Goal: Task Accomplishment & Management: Use online tool/utility

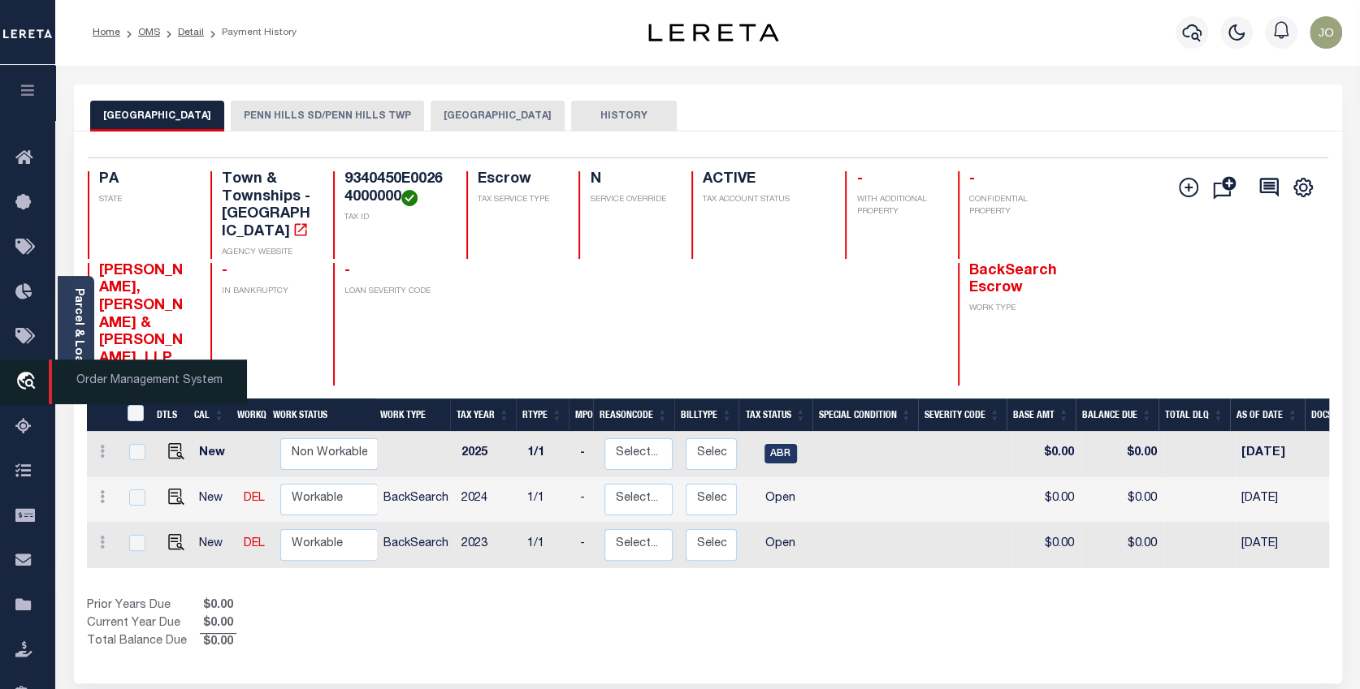
click at [24, 378] on icon "travel_explore" at bounding box center [28, 382] width 26 height 21
click at [23, 376] on icon "travel_explore" at bounding box center [28, 382] width 26 height 21
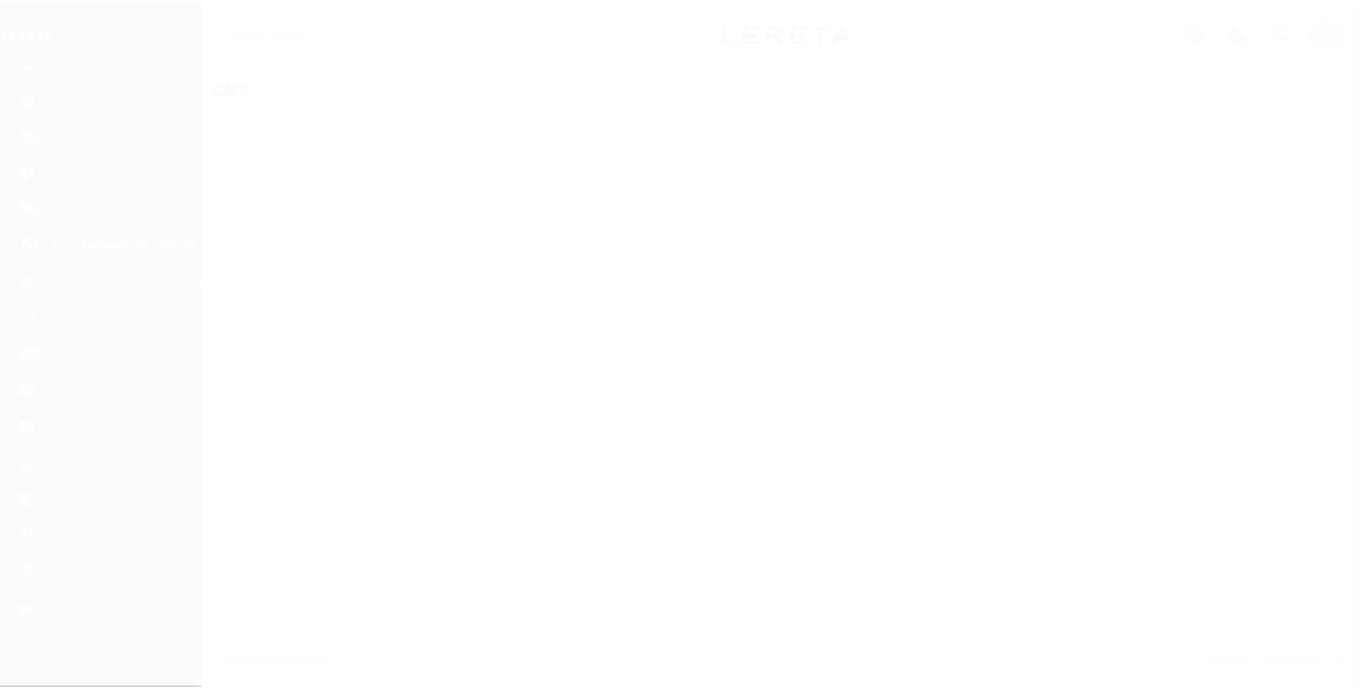
scroll to position [99, 0]
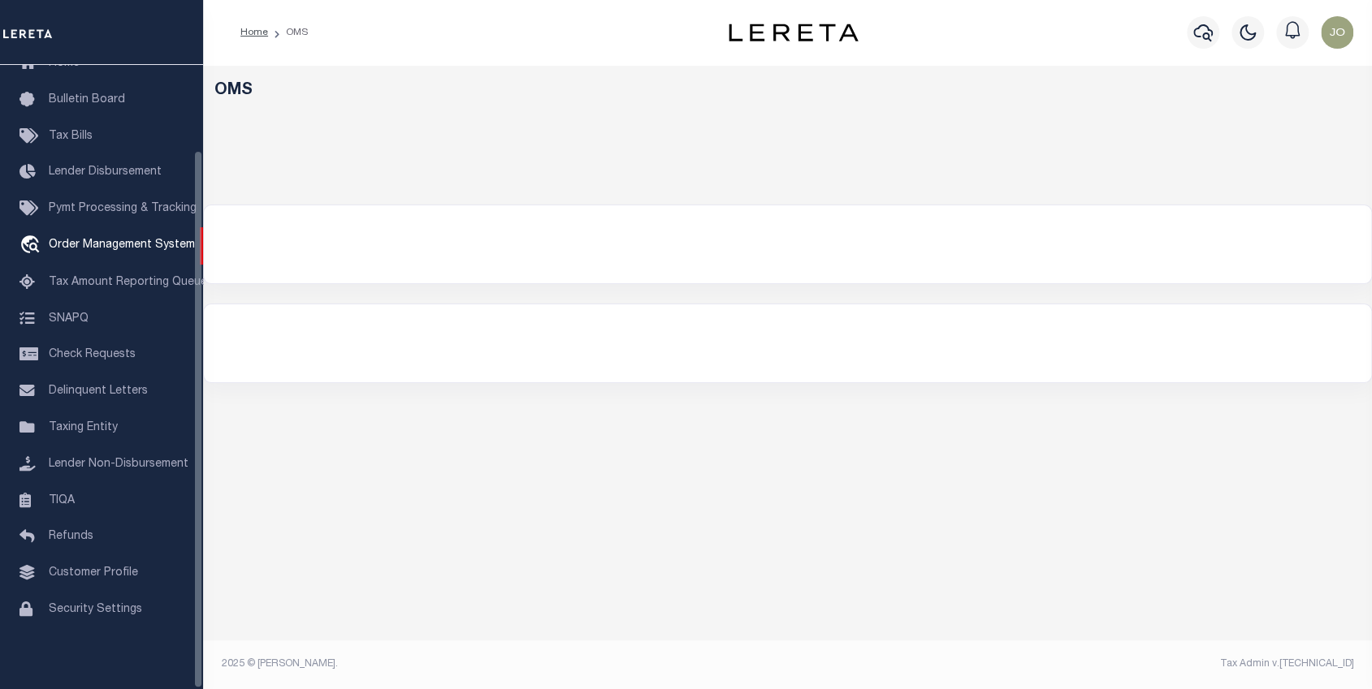
select select "200"
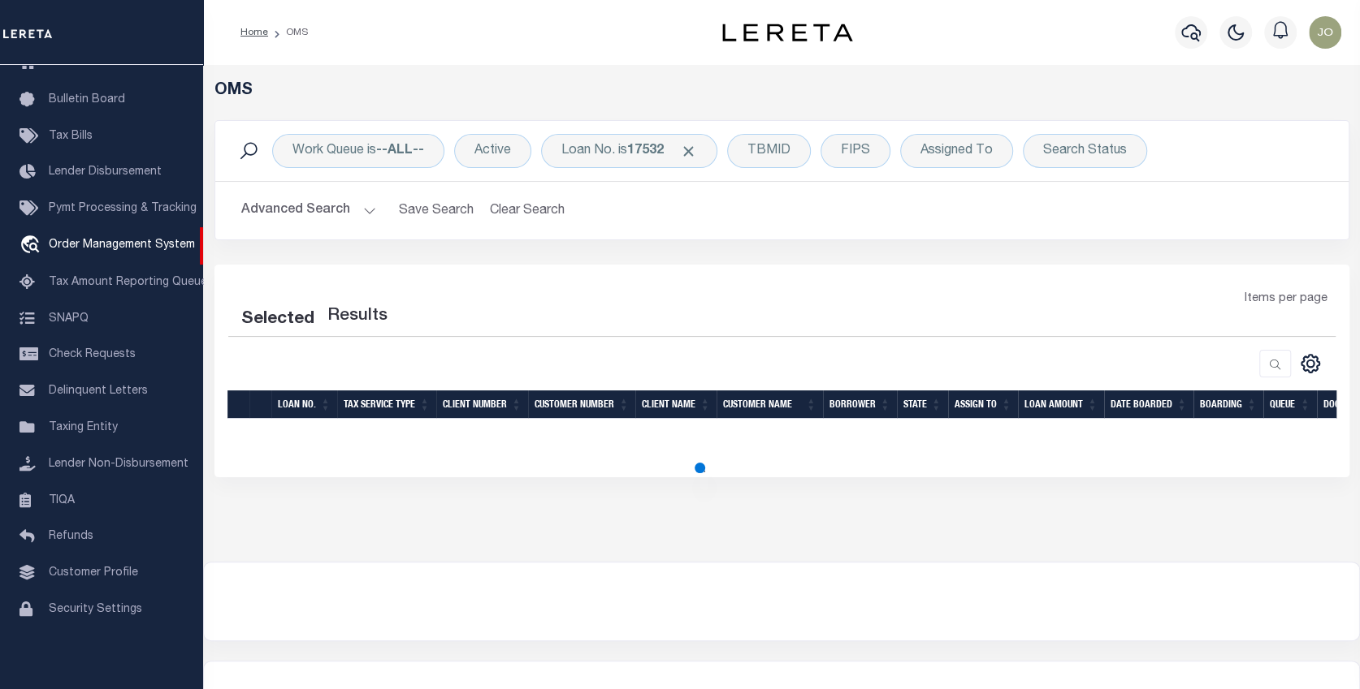
select select "200"
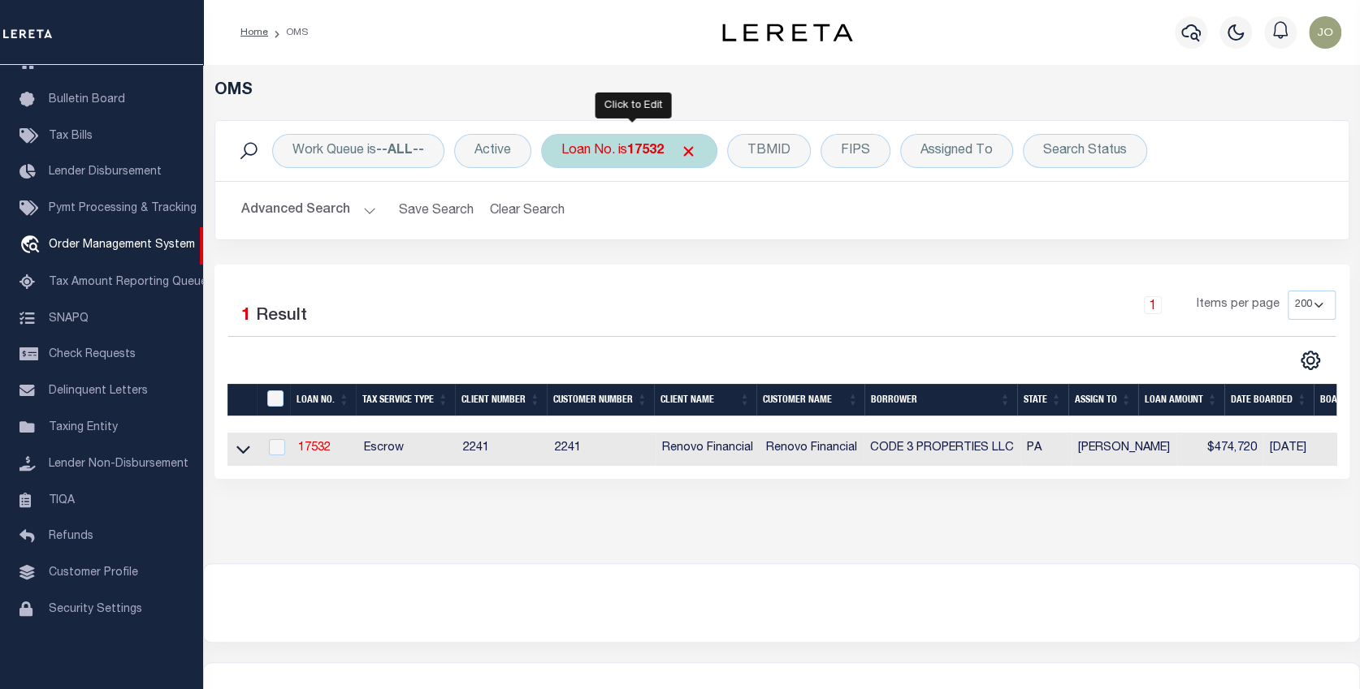
click at [596, 148] on div "Loan No. is 17532" at bounding box center [629, 151] width 176 height 34
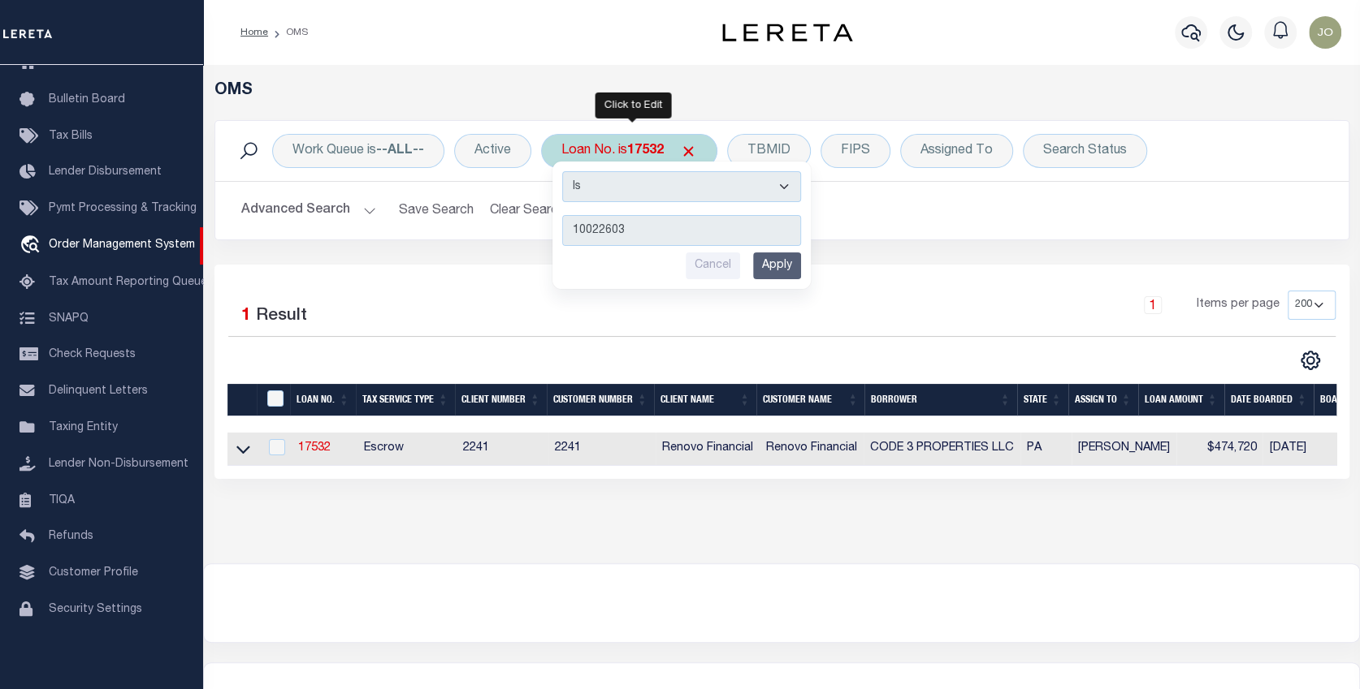
type input "10022603"
click at [785, 266] on input "Apply" at bounding box center [777, 266] width 48 height 27
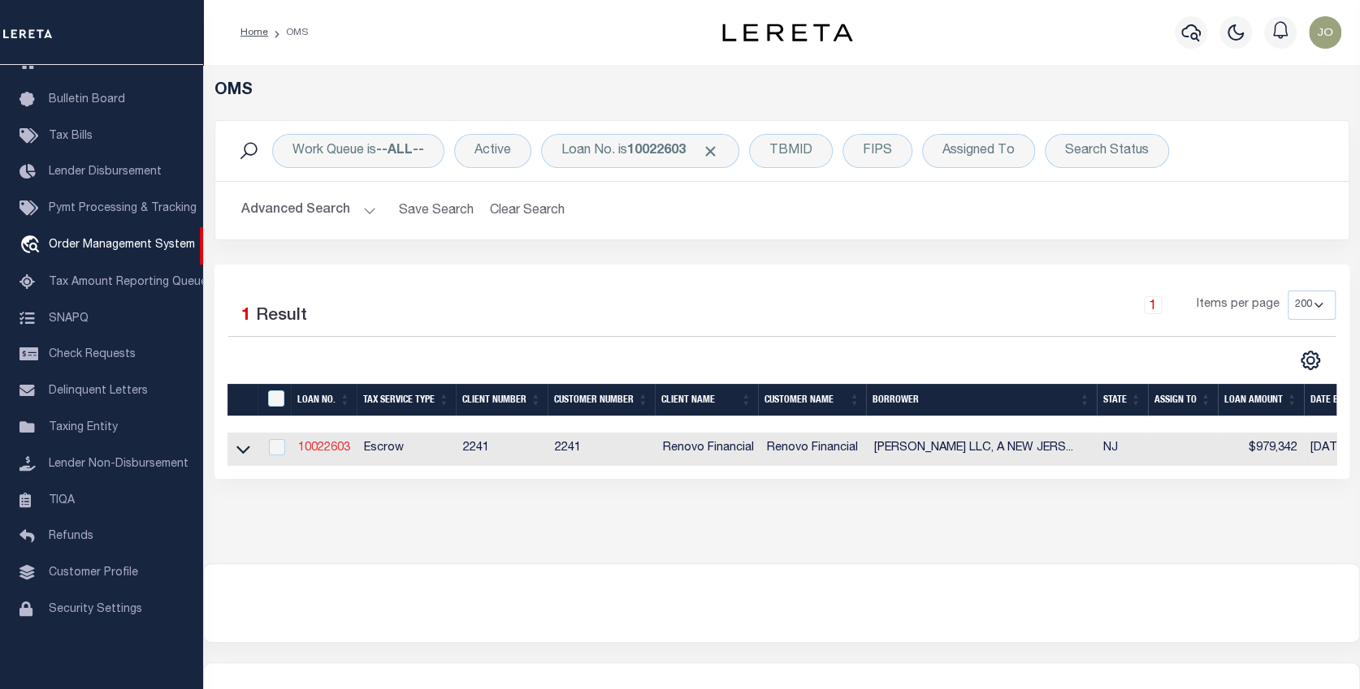
click at [313, 445] on link "10022603" at bounding box center [324, 448] width 52 height 11
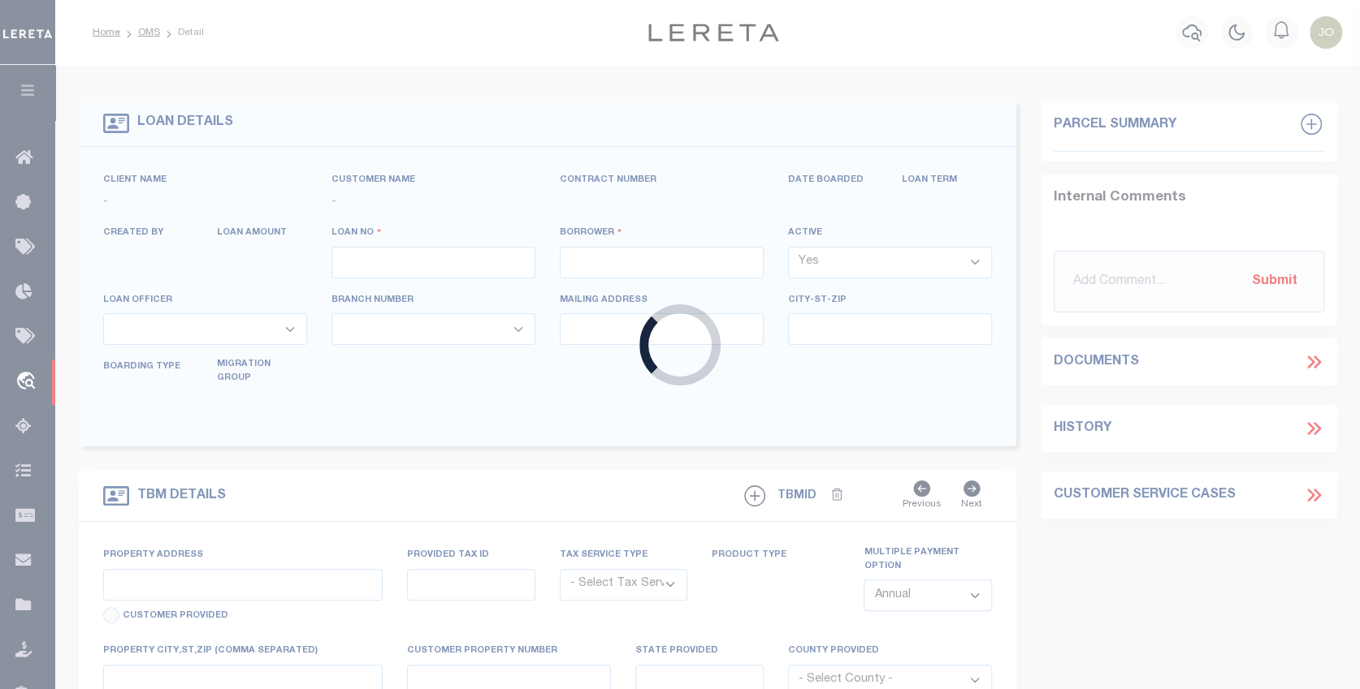
type input "10022603"
type input "[PERSON_NAME] LLC, A [US_STATE] LIMITED LIABILITY COMP"
select select
select select "400"
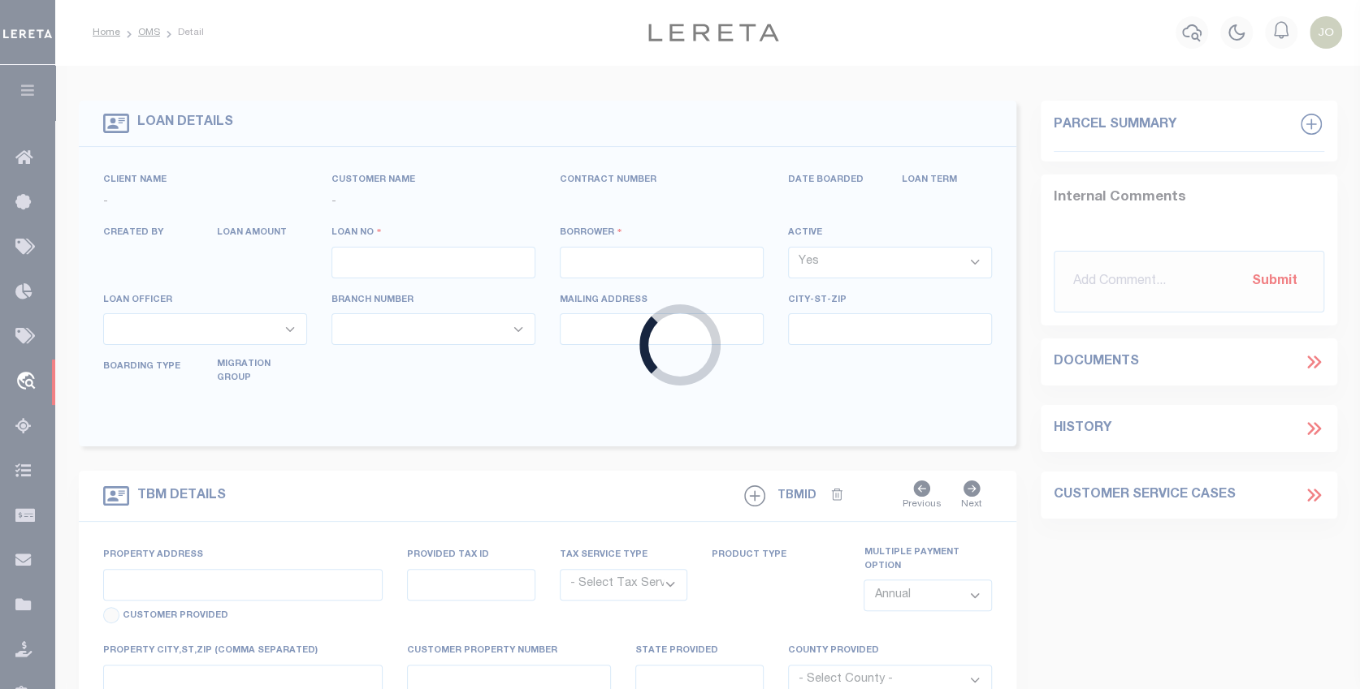
select select "Escrow"
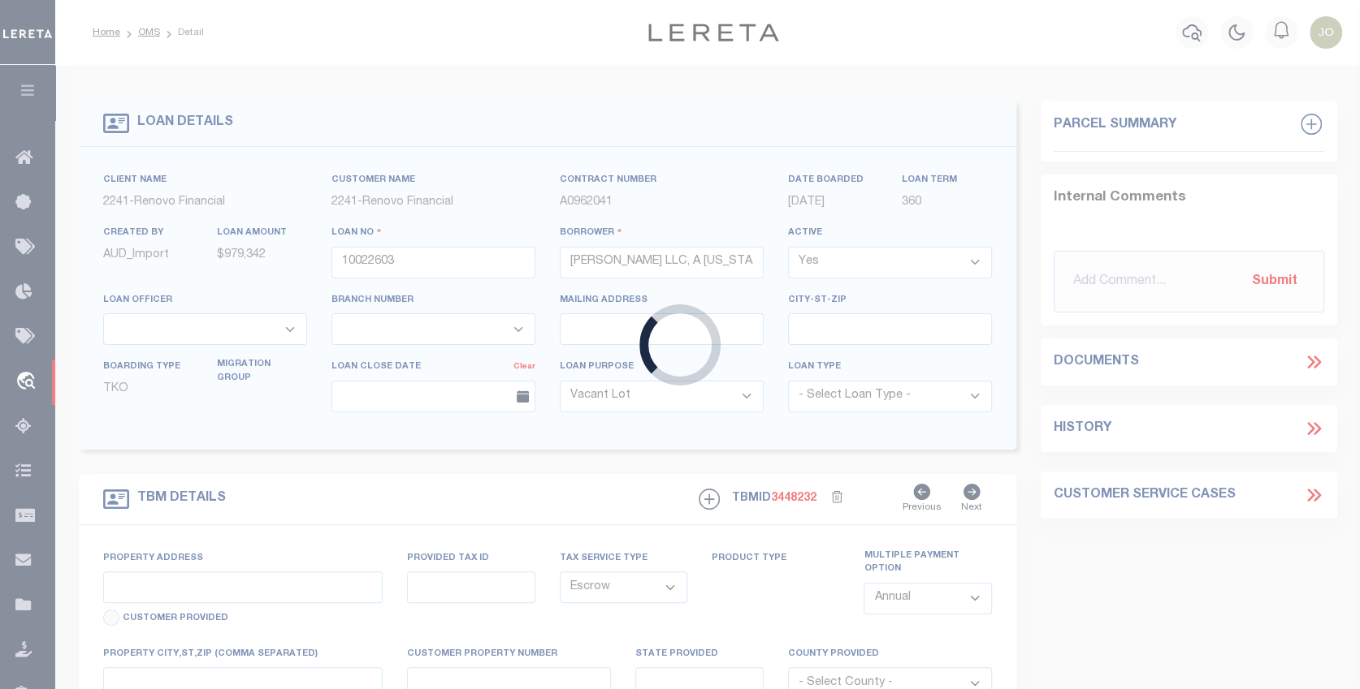
type input "[STREET_ADDRESS][PERSON_NAME]"
select select
type input "[GEOGRAPHIC_DATA]"
type input "a0kUS00000Bow8v"
type input "NJ"
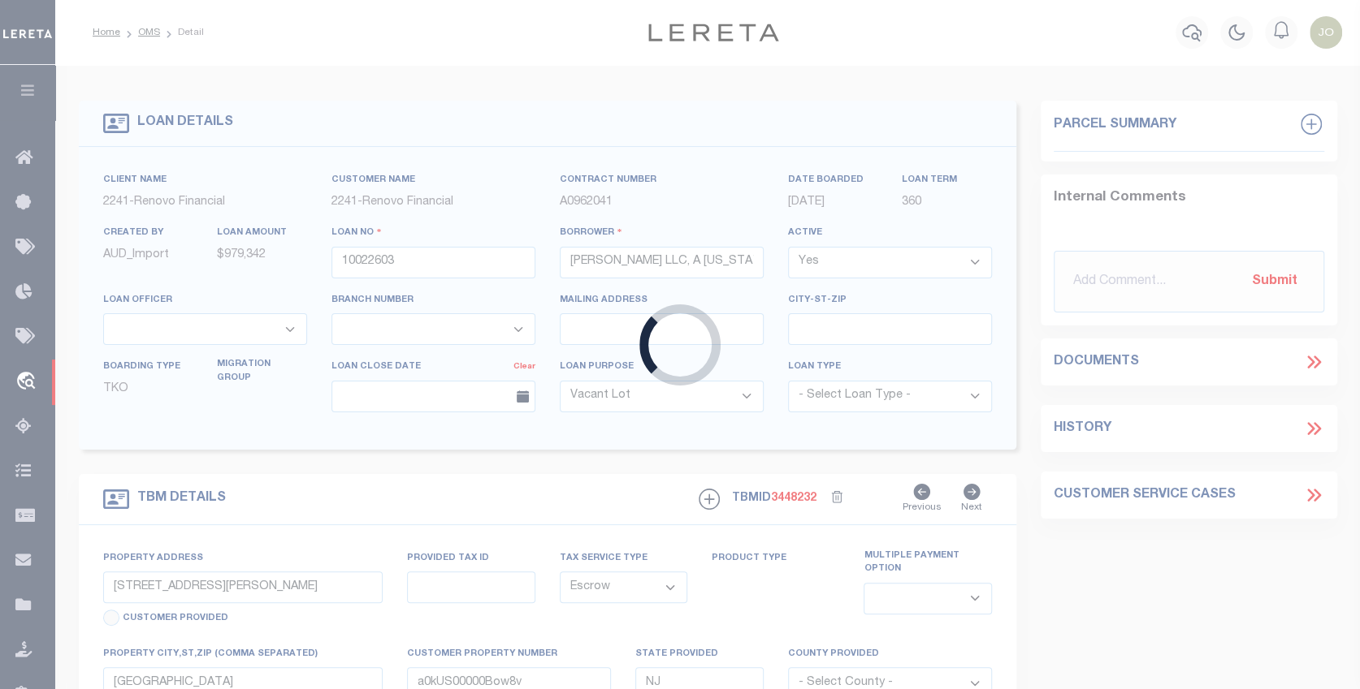
select select
select select "25067"
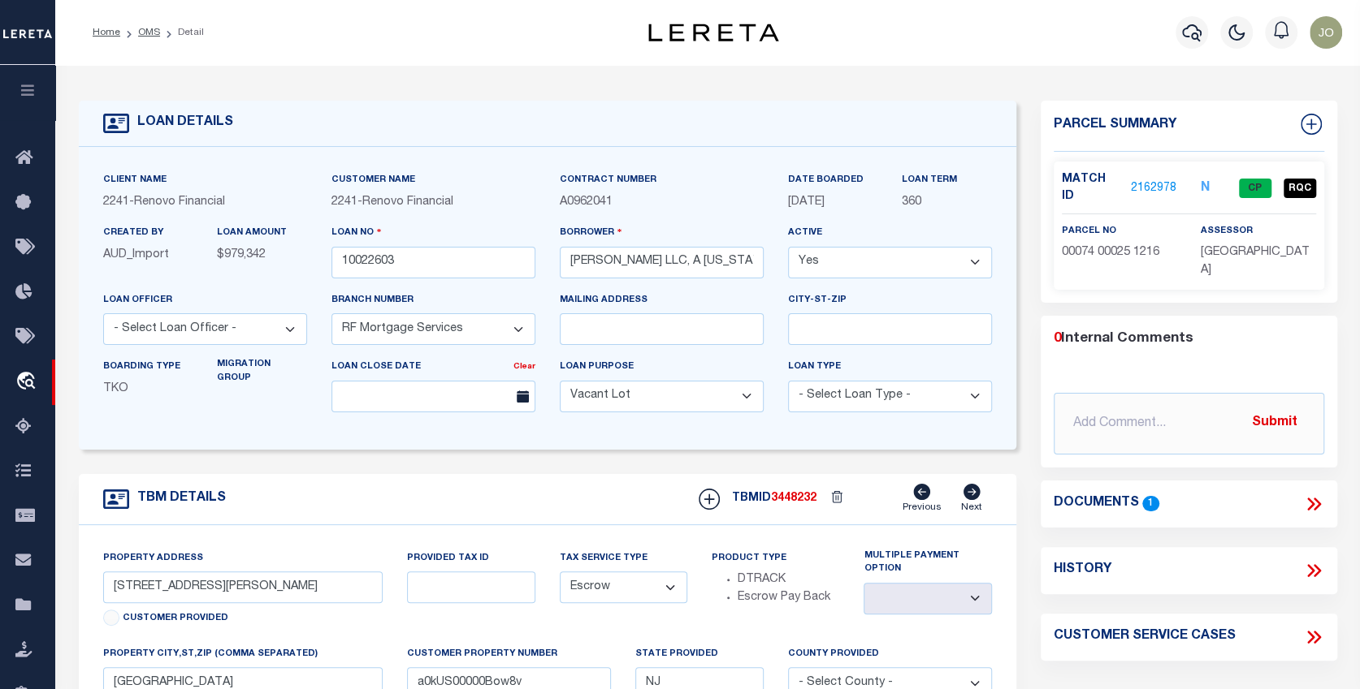
click at [1160, 180] on link "2162978" at bounding box center [1152, 188] width 45 height 17
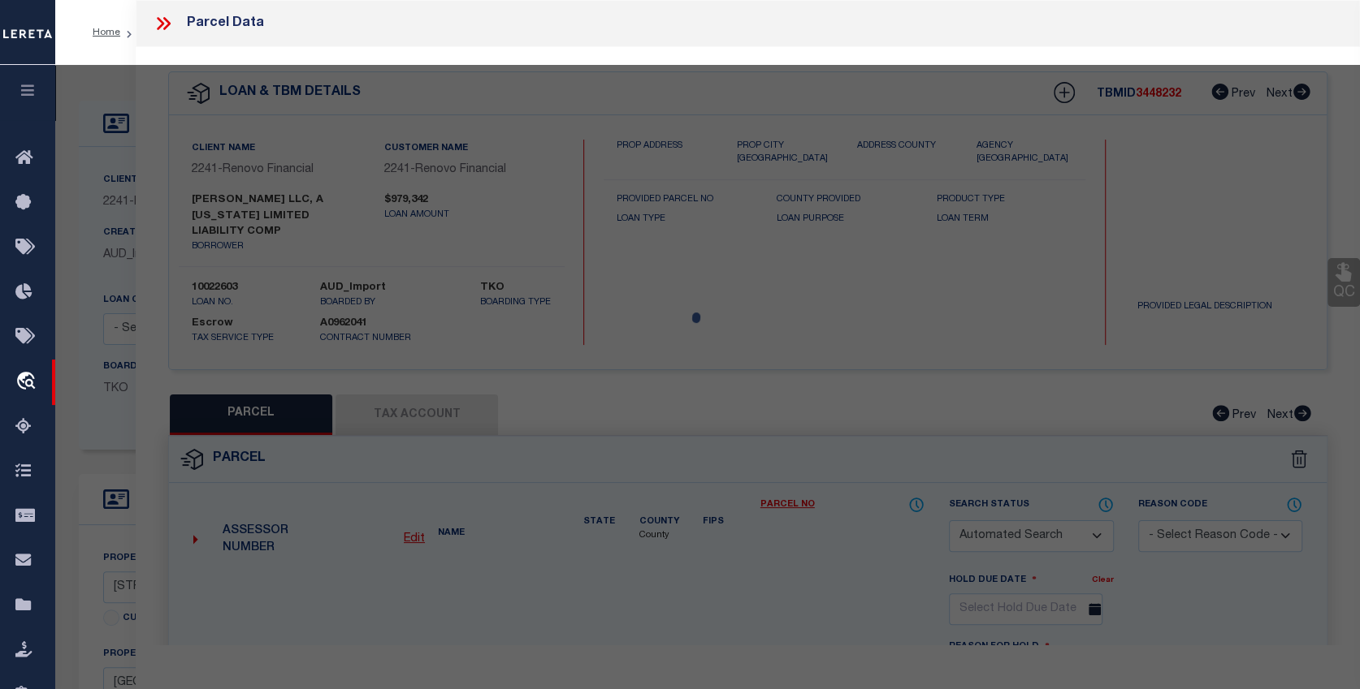
checkbox input "false"
select select "CP"
type input "[PERSON_NAME] LLC"
select select "AGW"
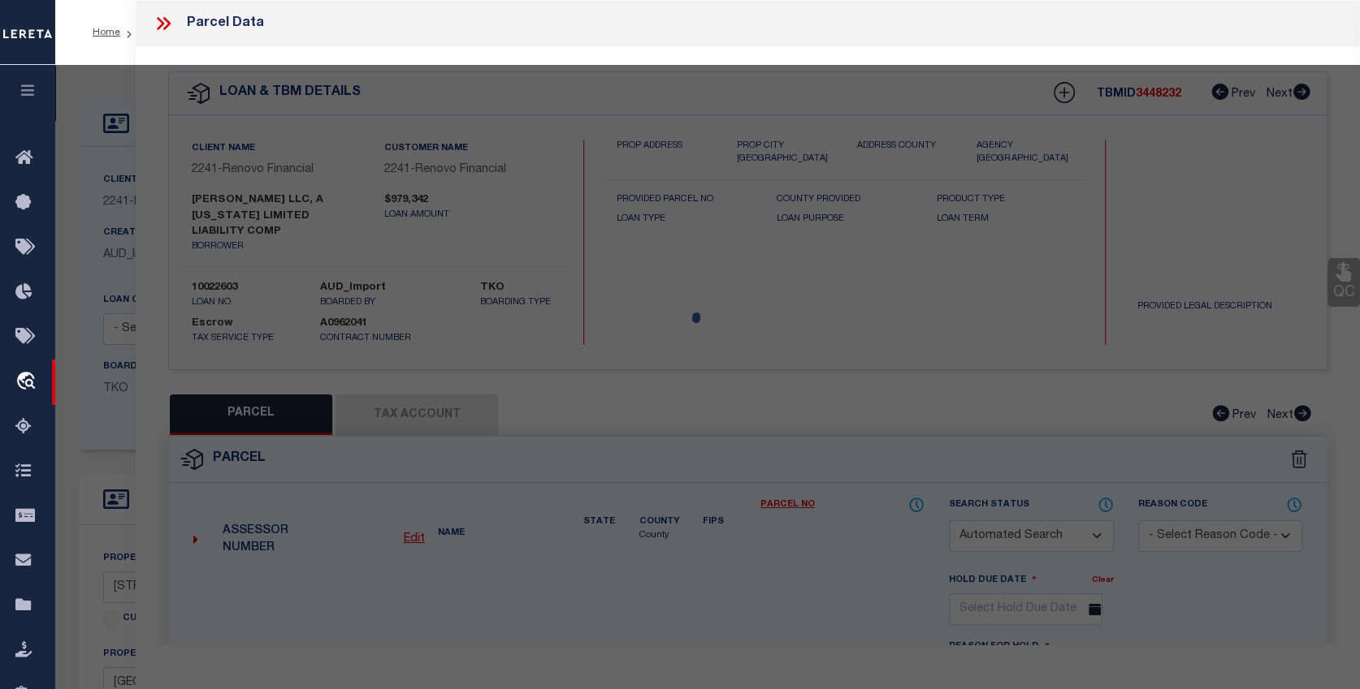
select select "ADD"
type input "[STREET_ADDRESS][PERSON_NAME]"
type input "[GEOGRAPHIC_DATA]"
type textarea "LOT:25 BLK:74 DIST:16 CITY/[GEOGRAPHIC_DATA]/TWP:[GEOGRAPHIC_DATA] MAP REF:TAX …"
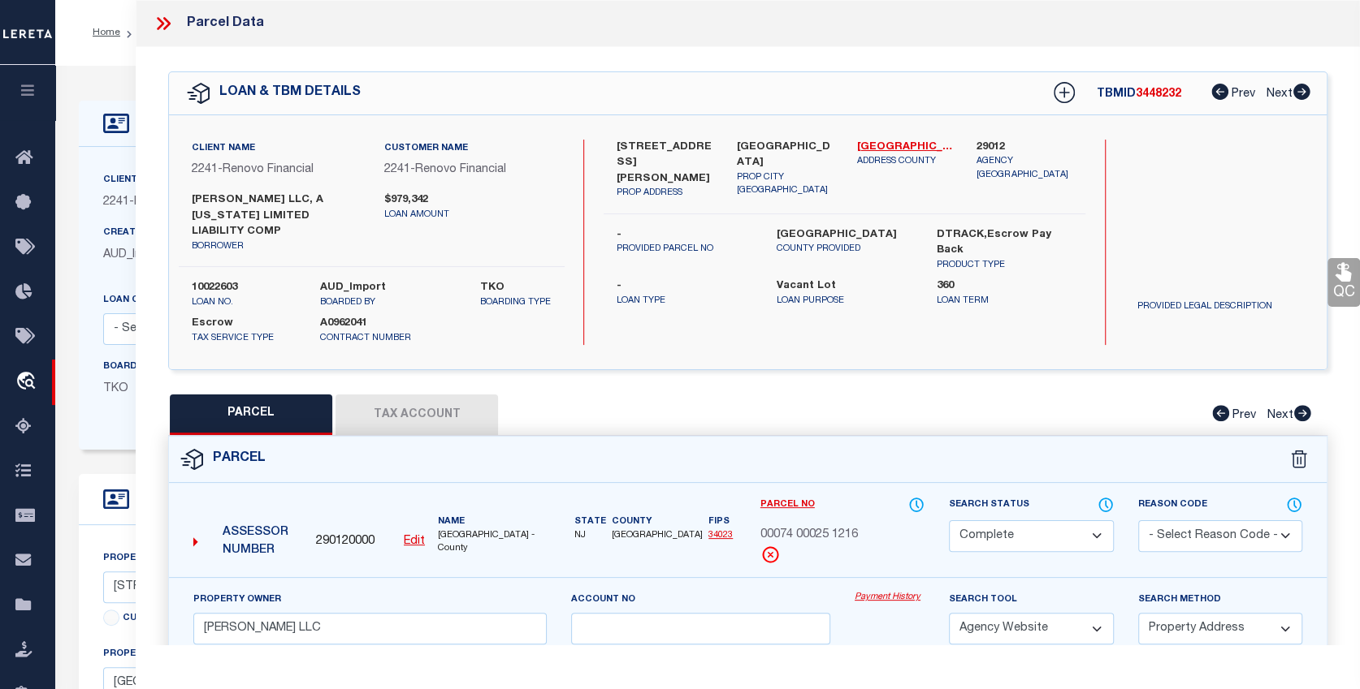
click at [452, 407] on button "Tax Account" at bounding box center [416, 415] width 162 height 41
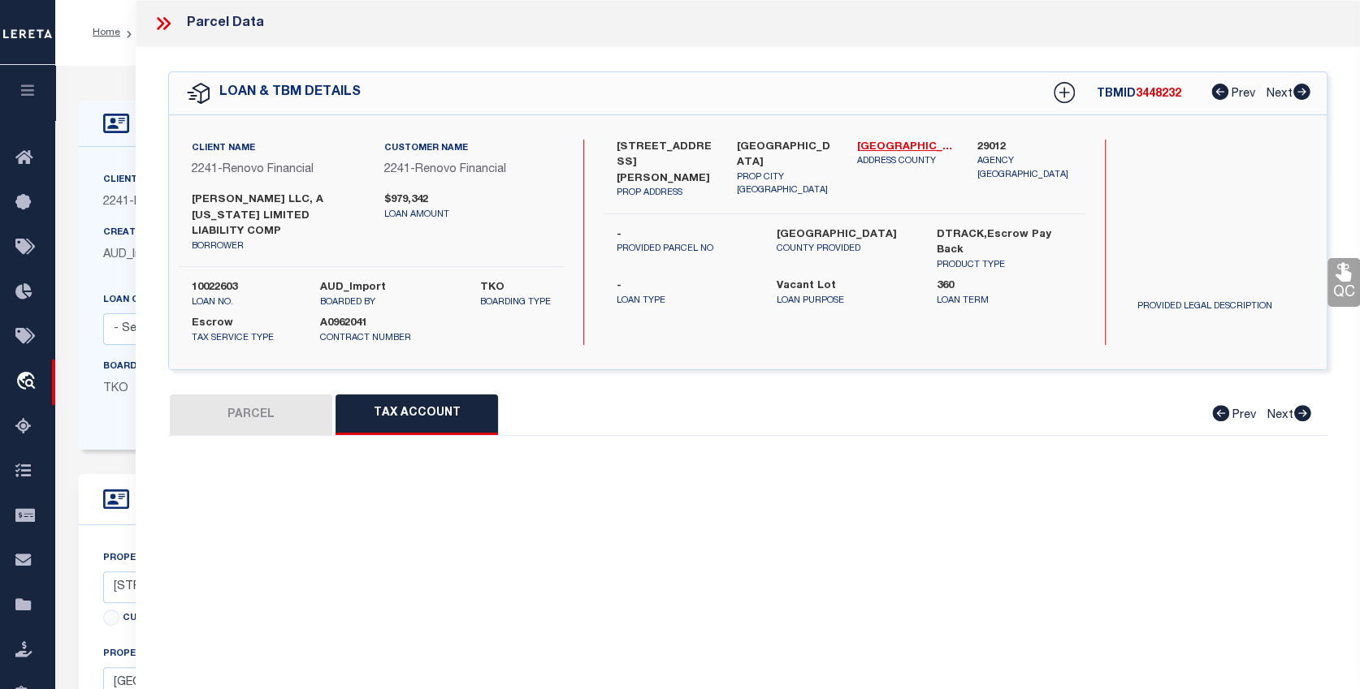
select select "100"
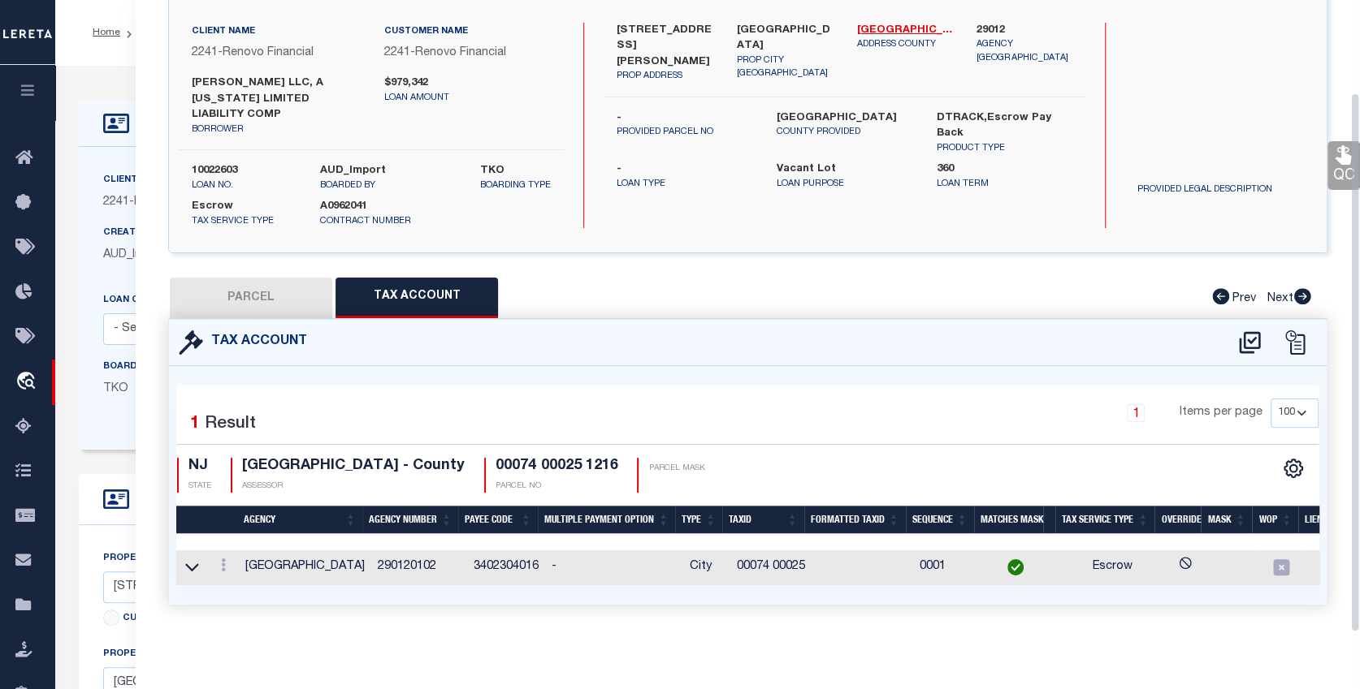
scroll to position [124, 0]
drag, startPoint x: 841, startPoint y: 585, endPoint x: 1127, endPoint y: 601, distance: 287.1
click at [1127, 601] on div "Selected 1 Result 1 Items per page 10 25 50 100 NJ STATE" at bounding box center [747, 485] width 1157 height 238
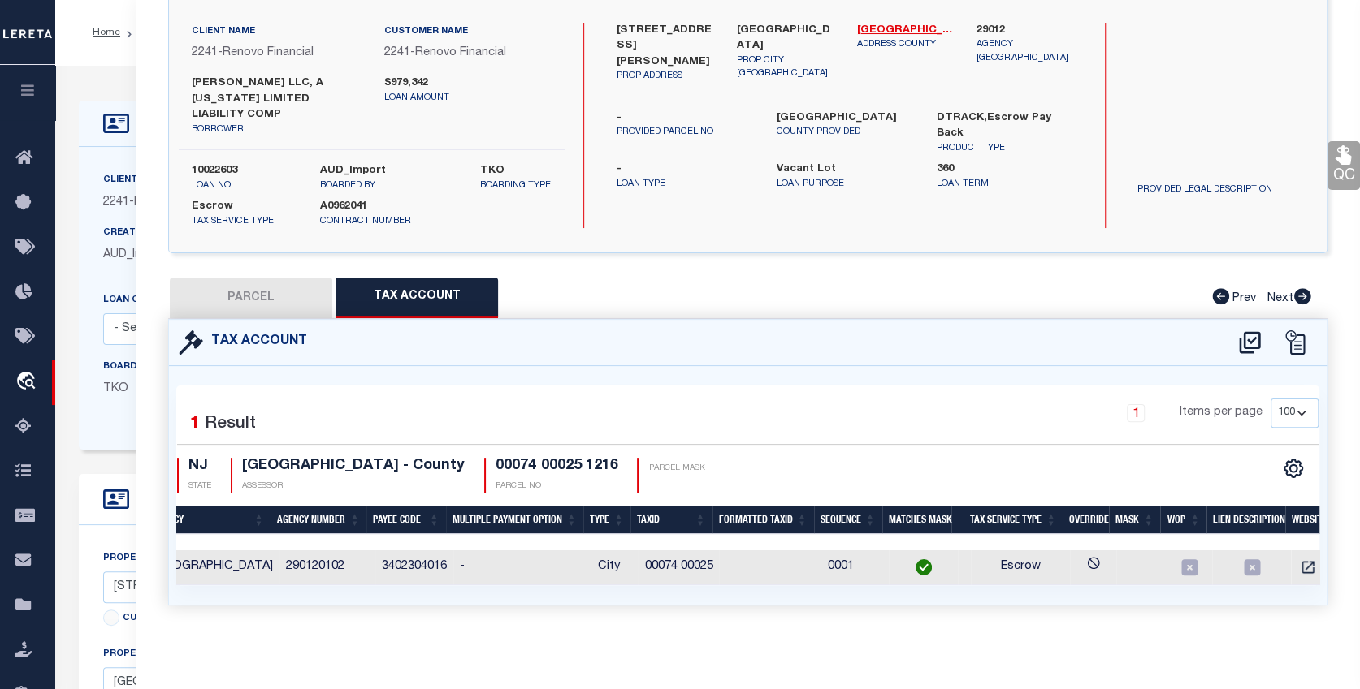
scroll to position [0, 133]
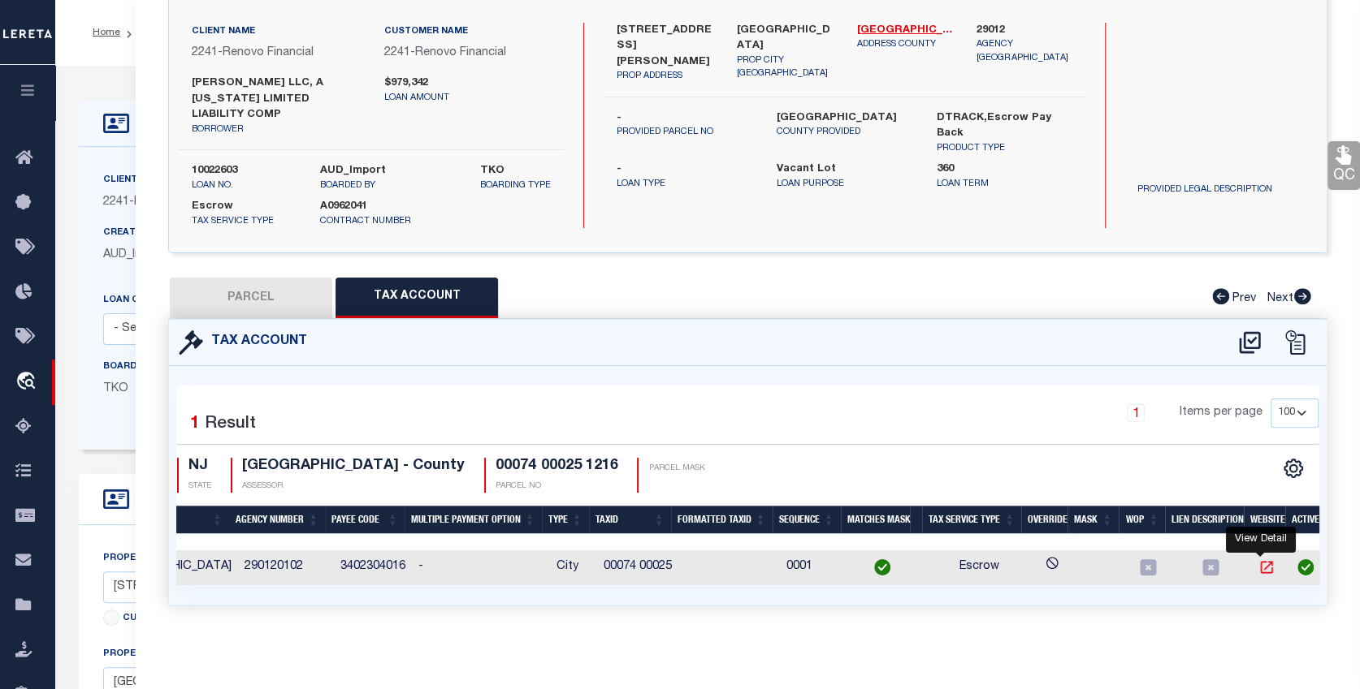
click at [1260, 560] on icon "" at bounding box center [1266, 568] width 16 height 16
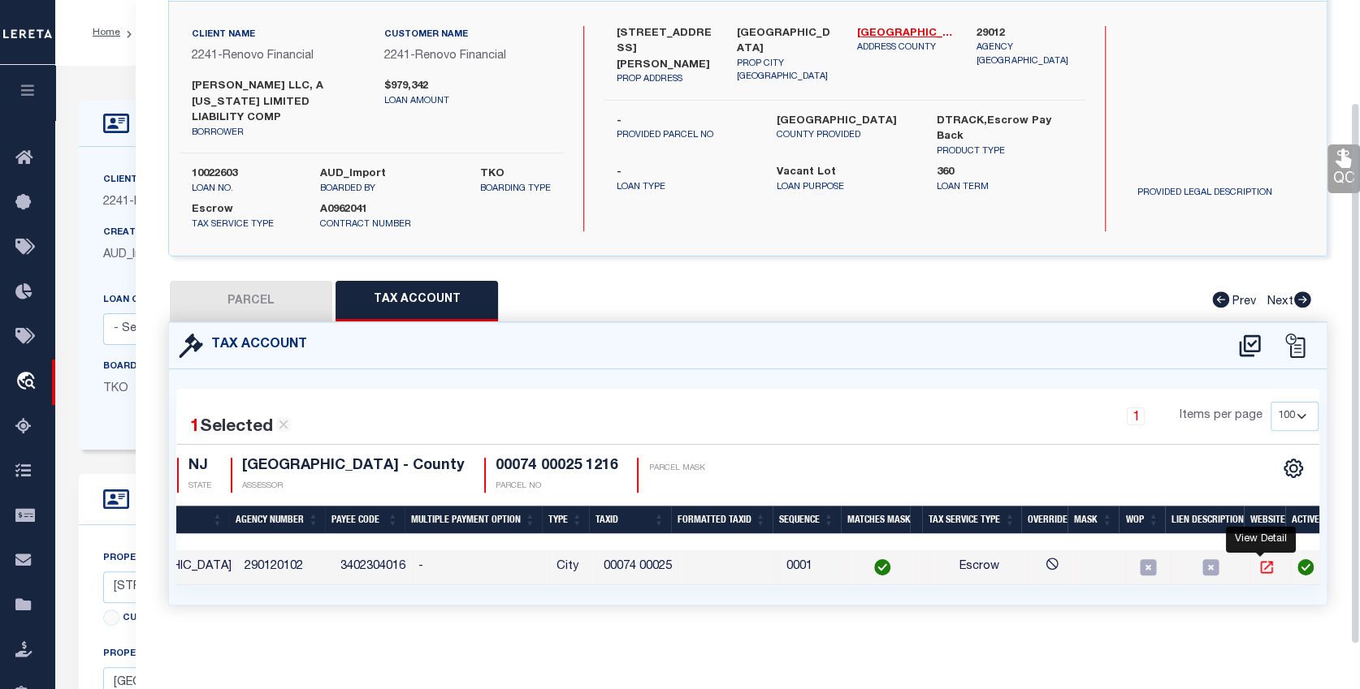
scroll to position [122, 0]
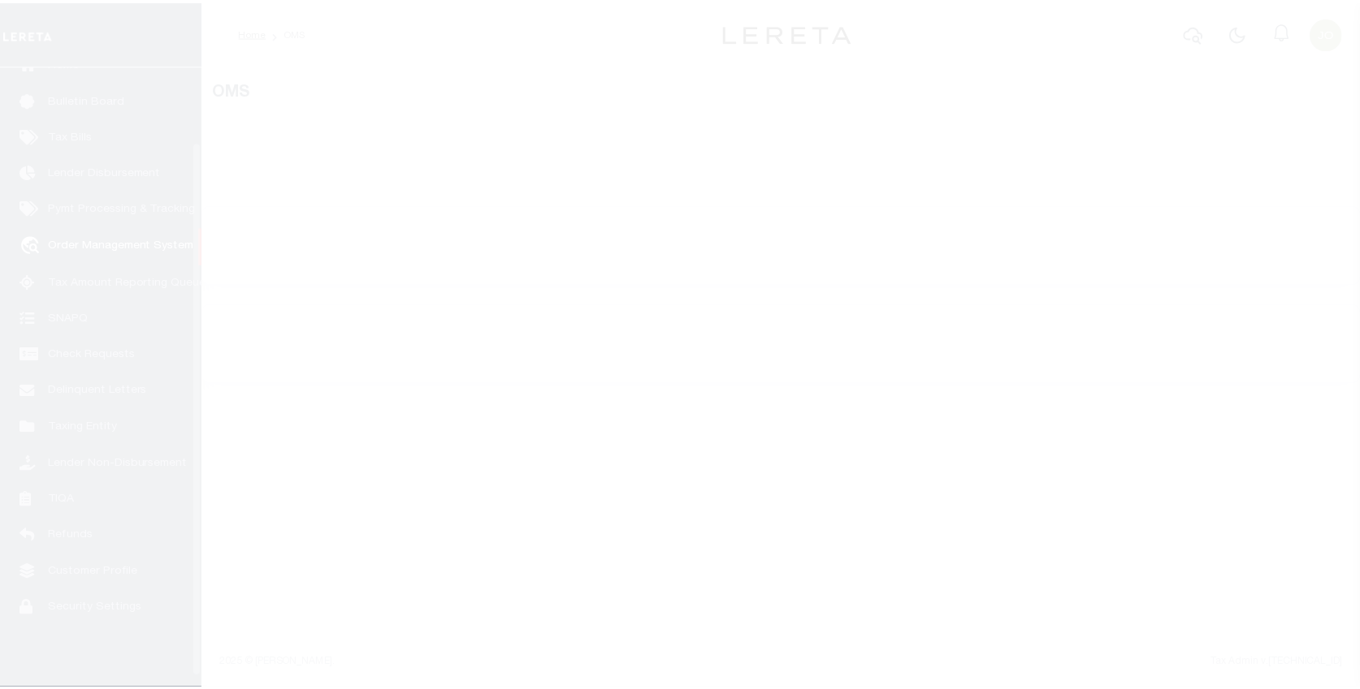
scroll to position [99, 0]
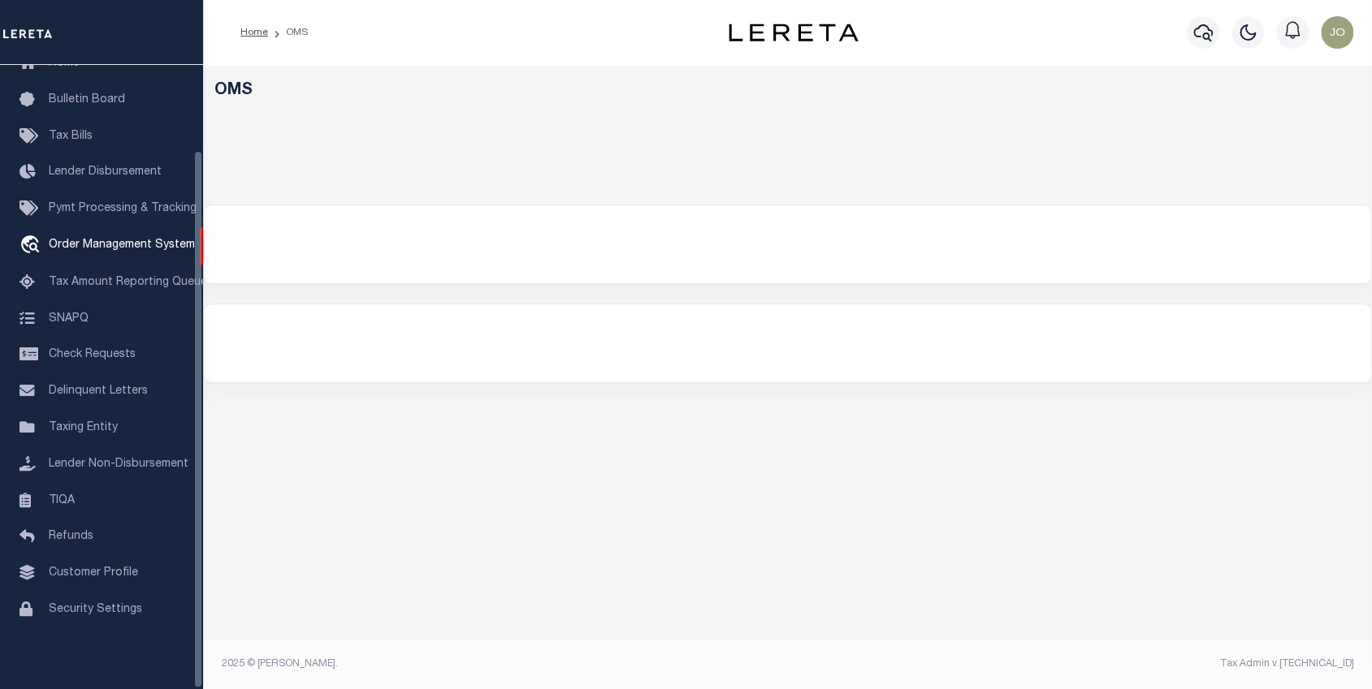
select select "200"
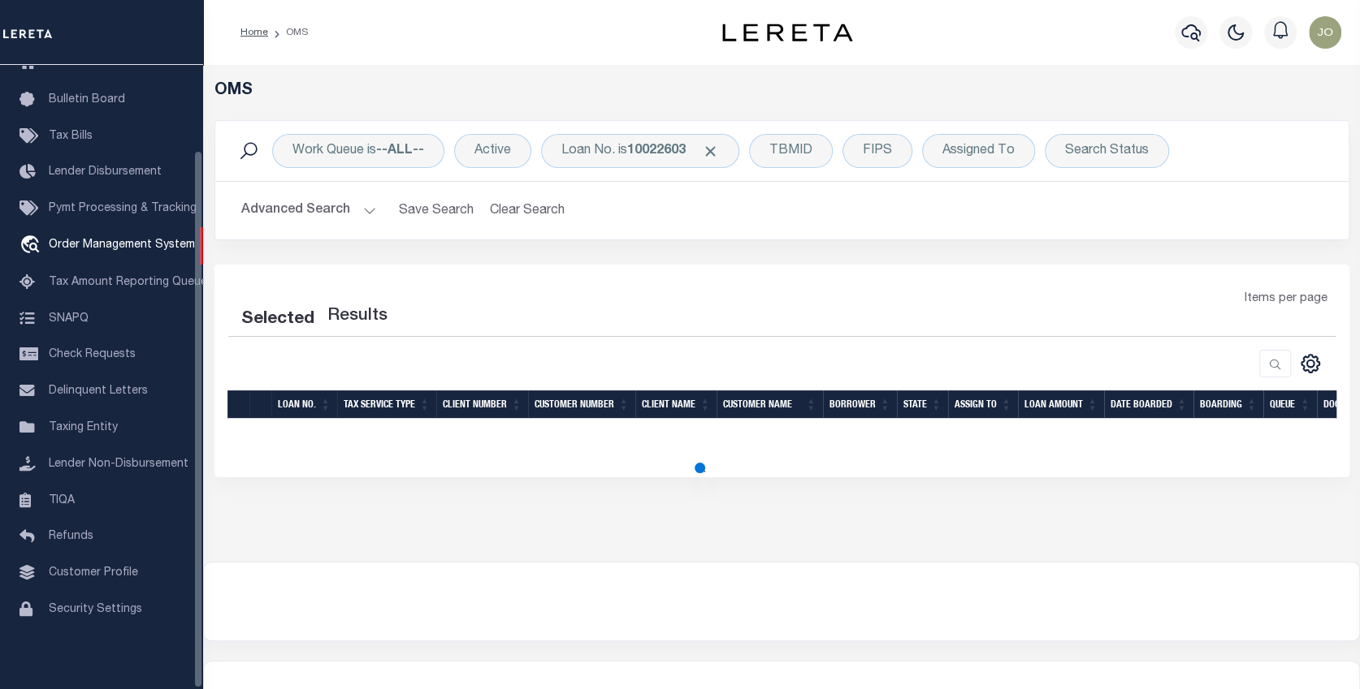
select select "200"
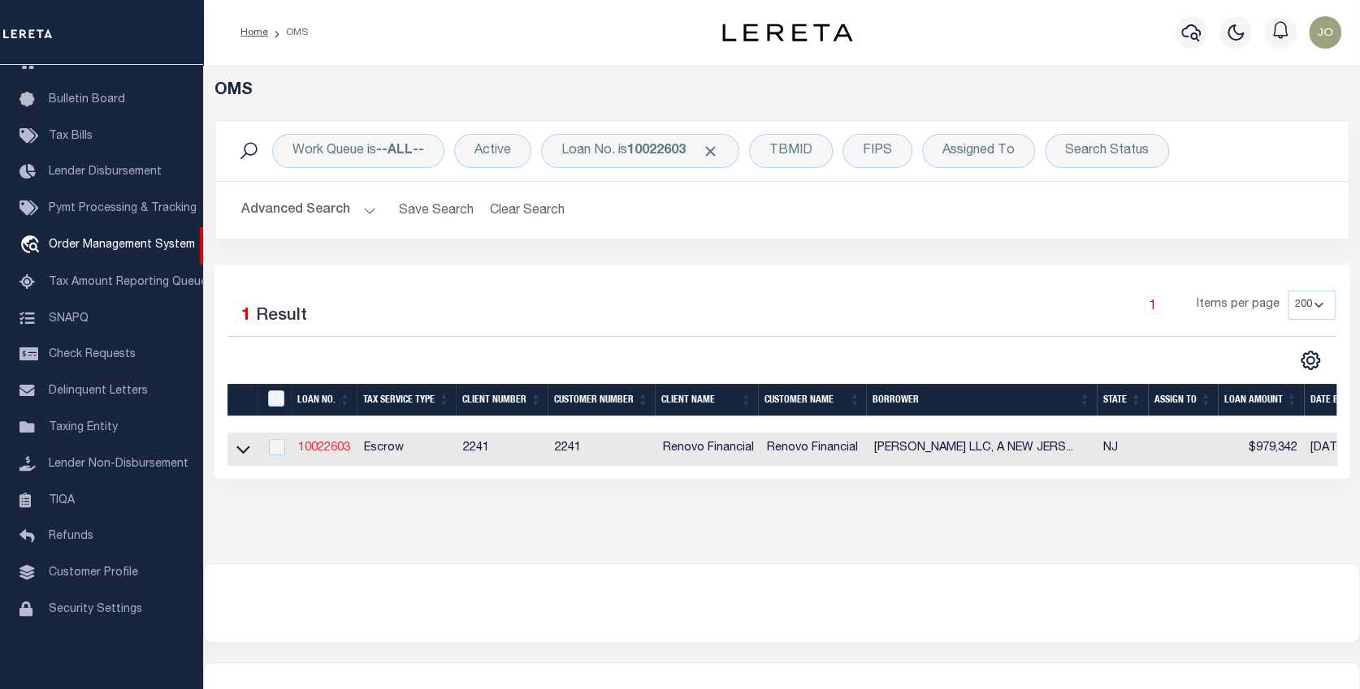
click at [331, 450] on link "10022603" at bounding box center [324, 448] width 52 height 11
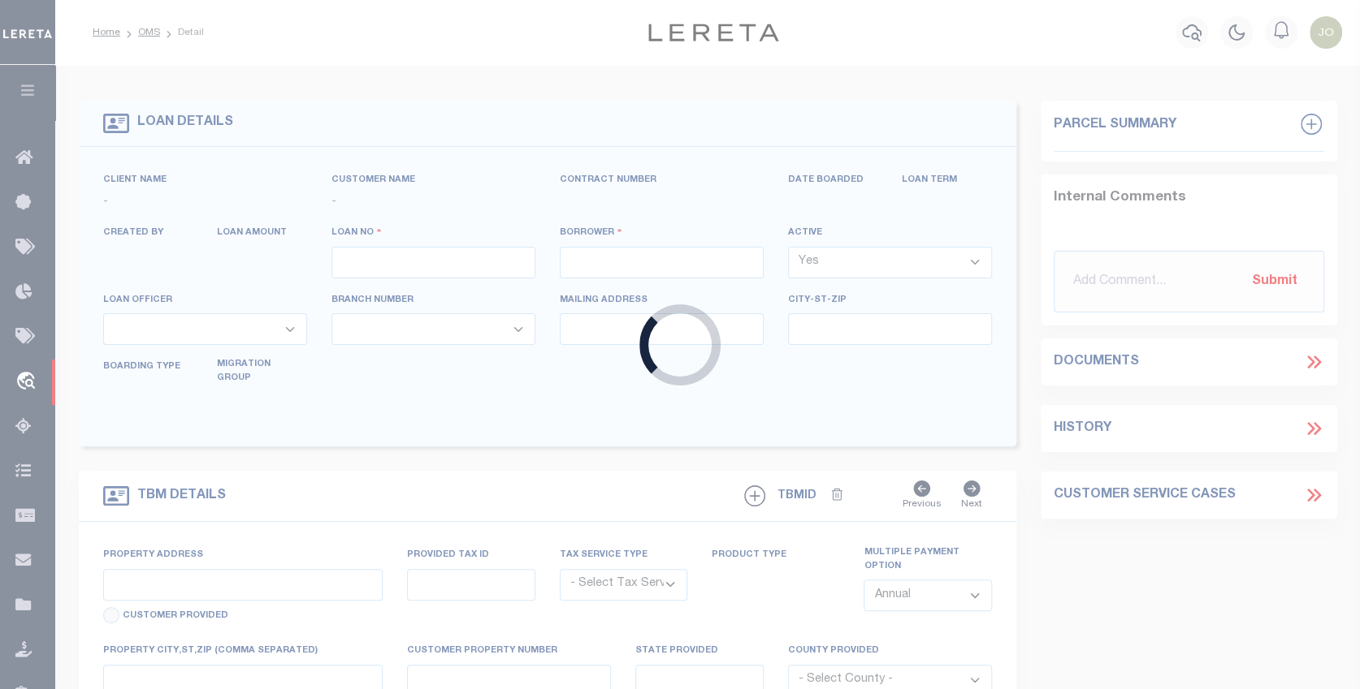
type input "10022603"
type input "[PERSON_NAME] LLC, A [US_STATE] LIMITED LIABILITY COMP"
select select
select select "400"
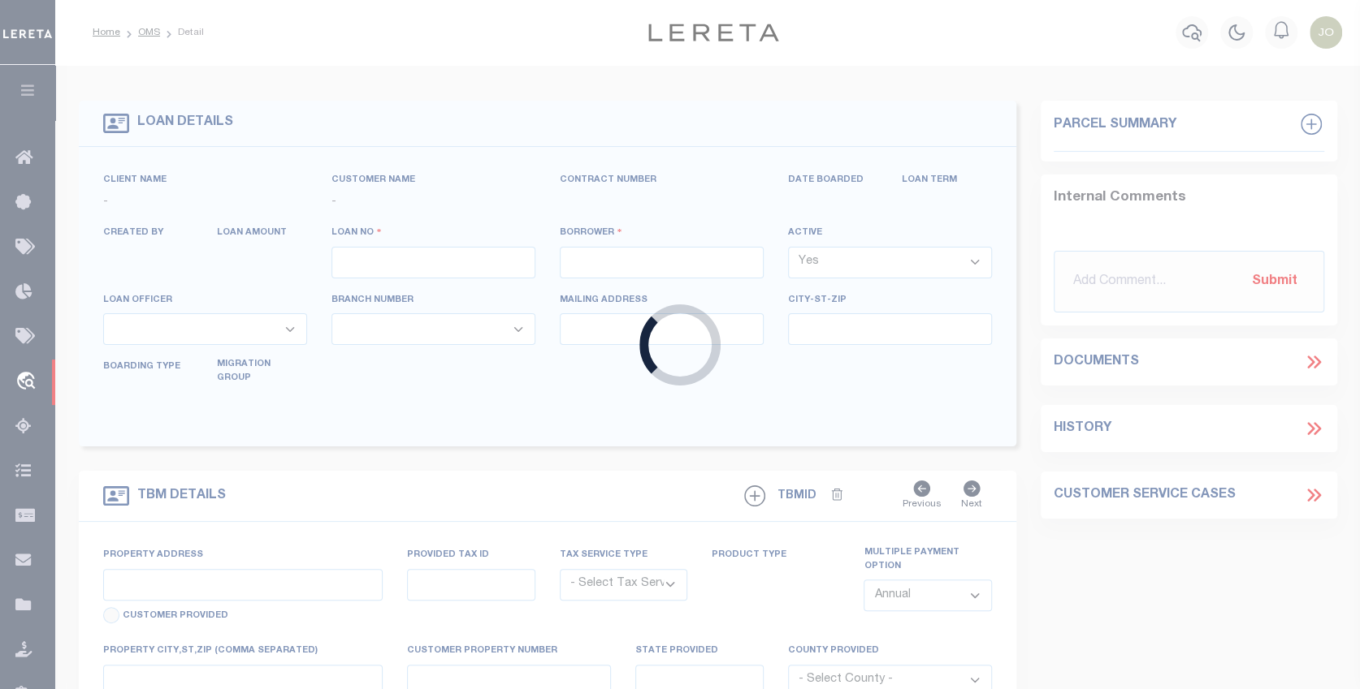
select select "Escrow"
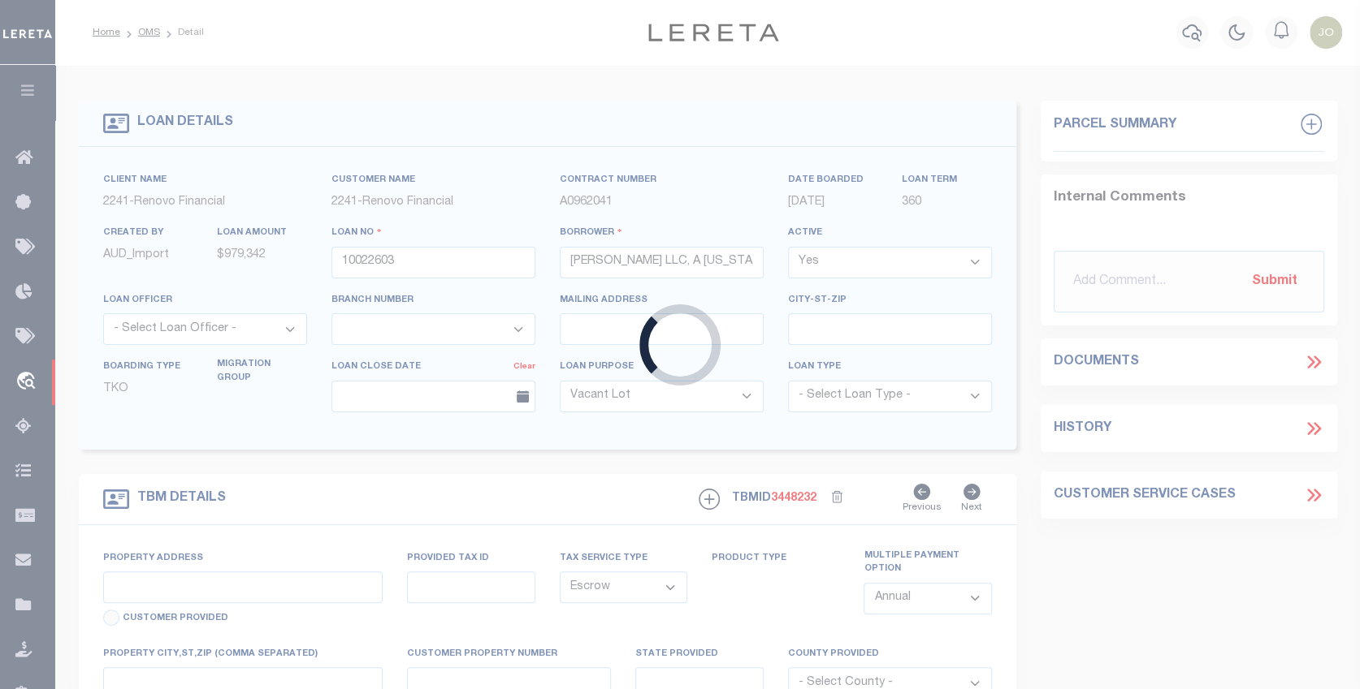
type input "[STREET_ADDRESS][PERSON_NAME]"
select select
type input "[GEOGRAPHIC_DATA]"
type input "a0kUS00000Bow8v"
type input "NJ"
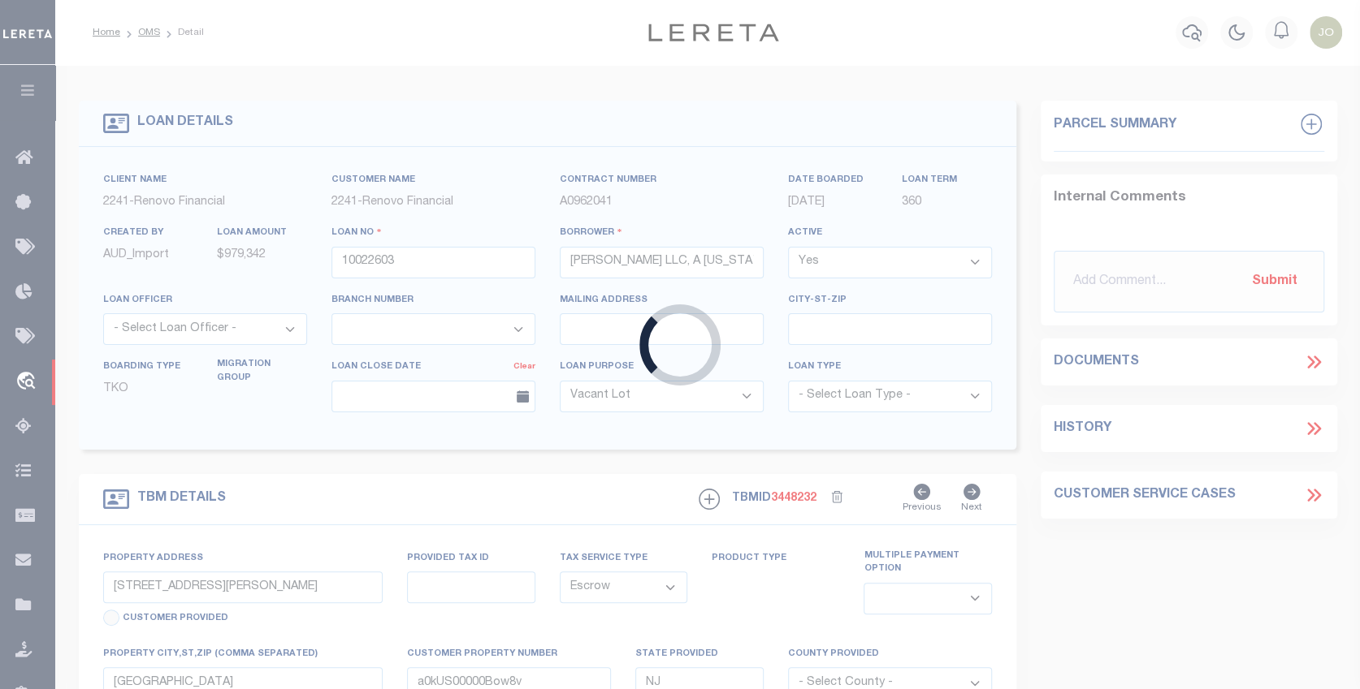
select select
select select "25067"
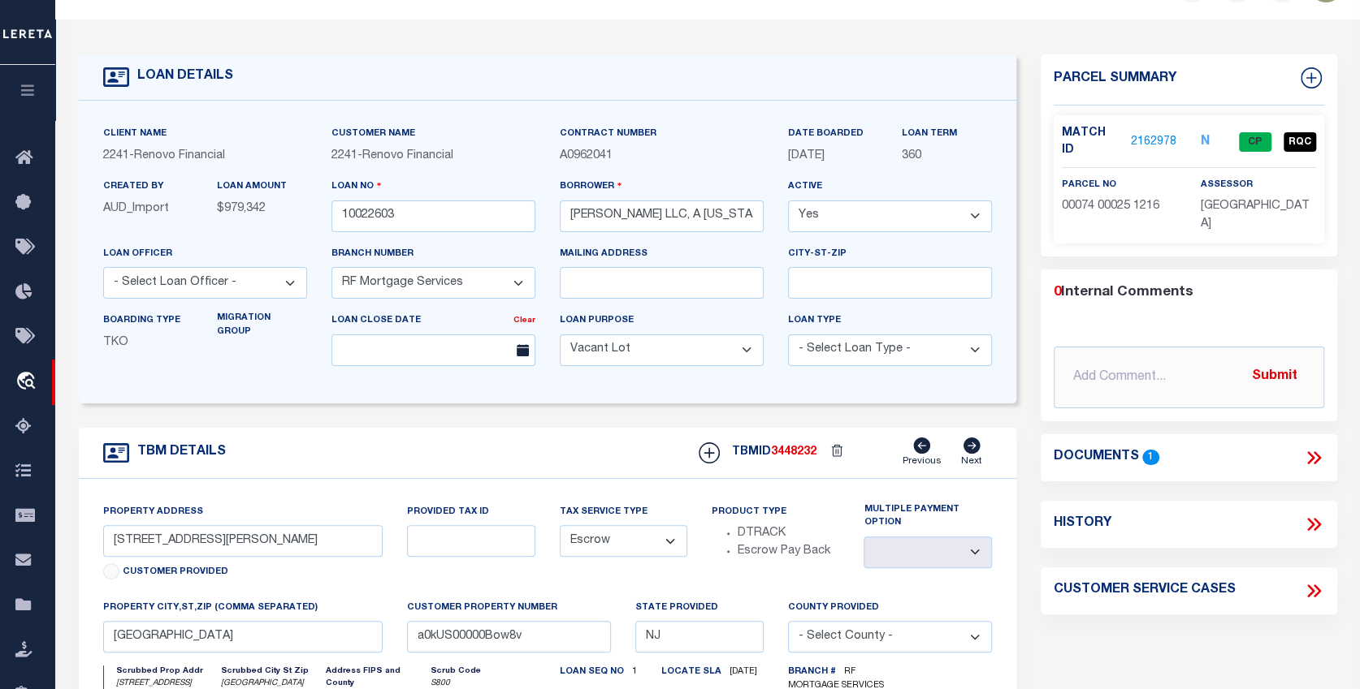
scroll to position [81, 0]
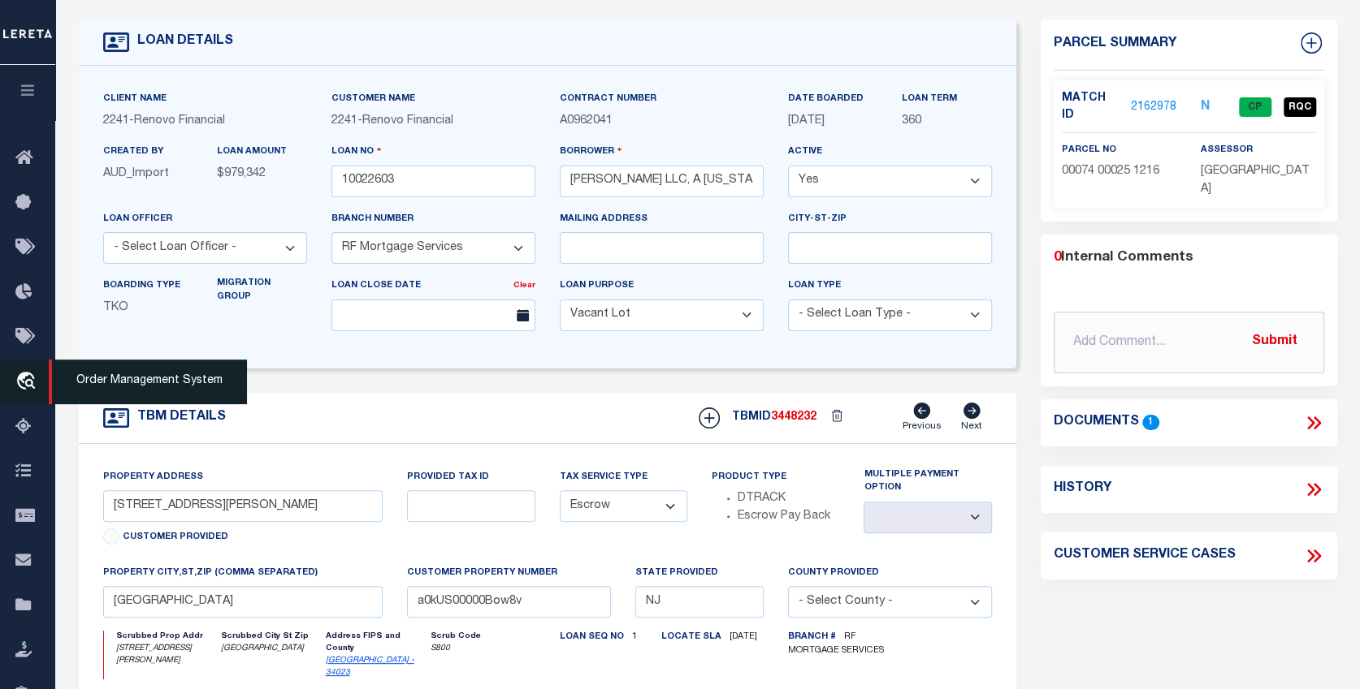
click at [28, 375] on icon "travel_explore" at bounding box center [28, 382] width 26 height 21
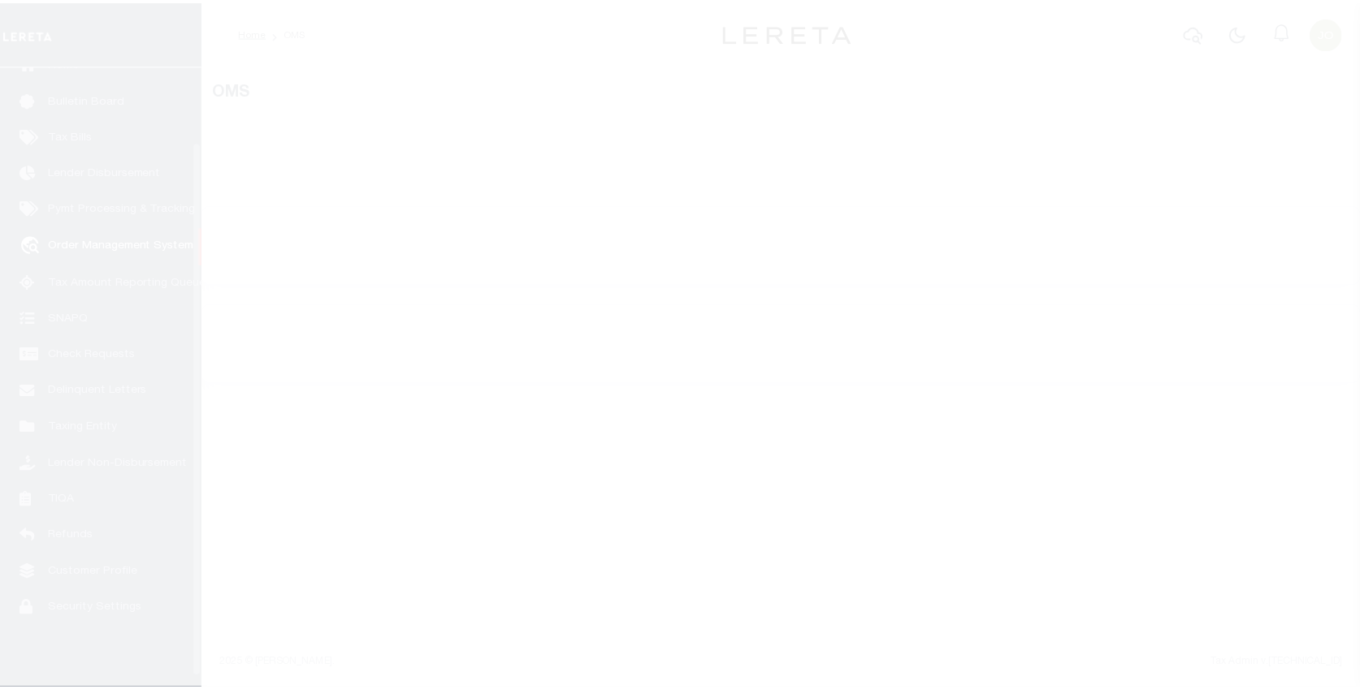
scroll to position [99, 0]
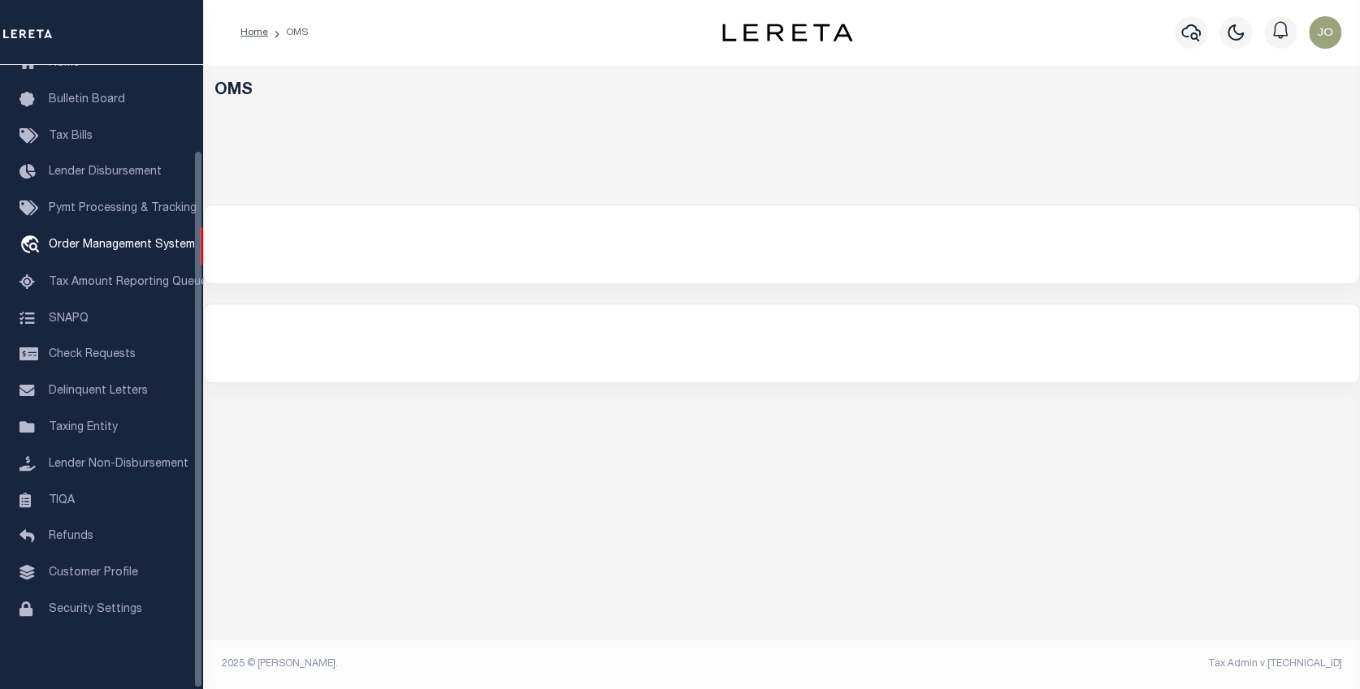
select select "200"
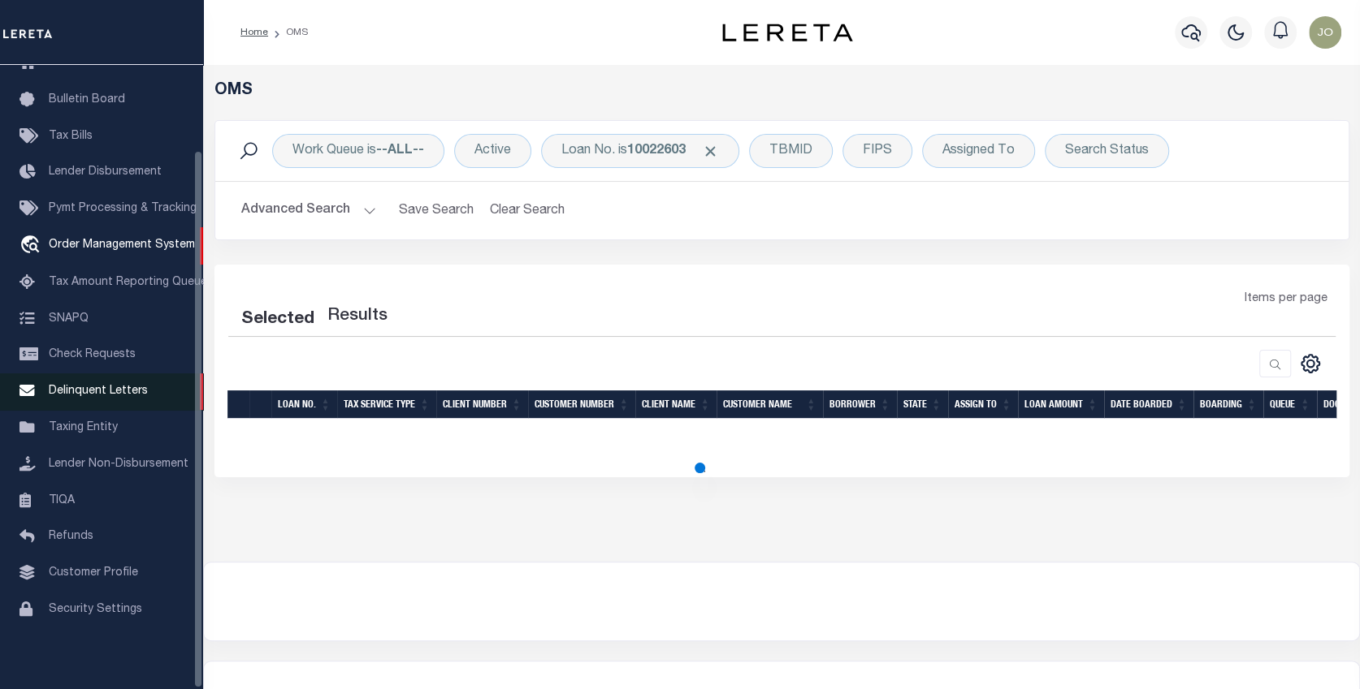
select select "200"
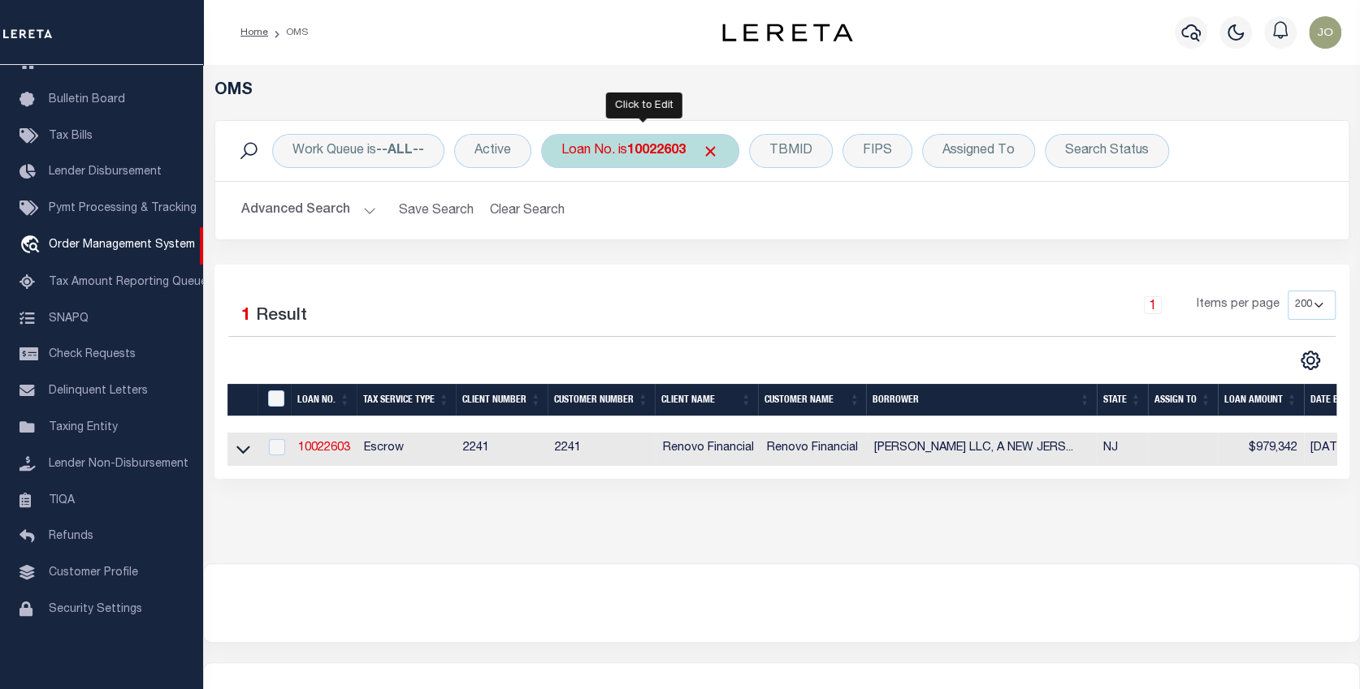
click at [710, 140] on div "Loan No. is 10022603" at bounding box center [640, 151] width 198 height 34
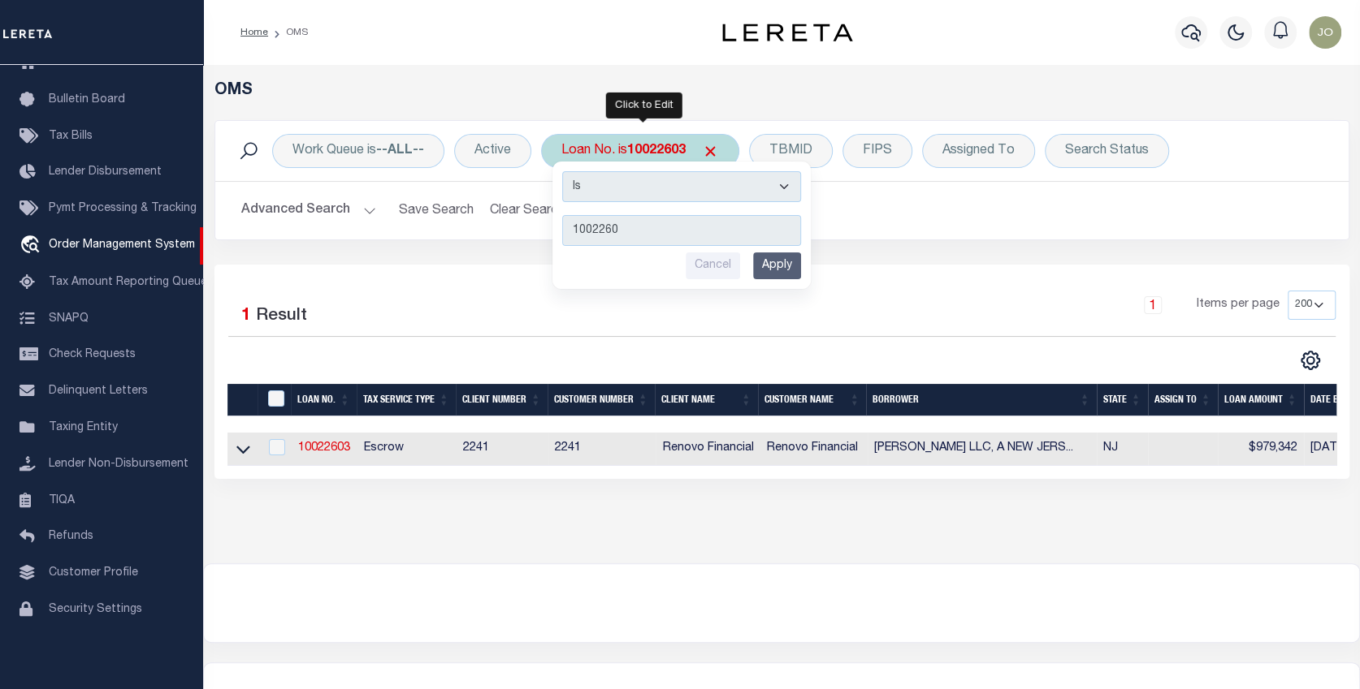
type input "10022603"
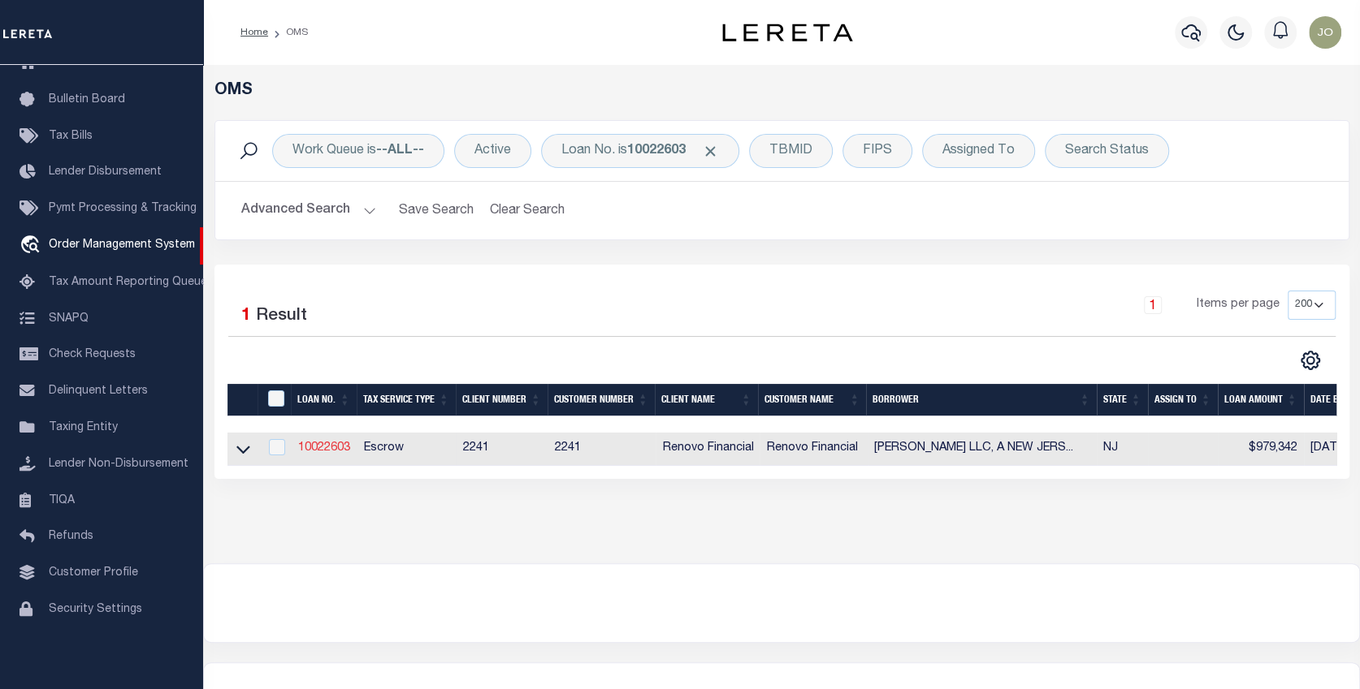
click at [326, 451] on link "10022603" at bounding box center [324, 448] width 52 height 11
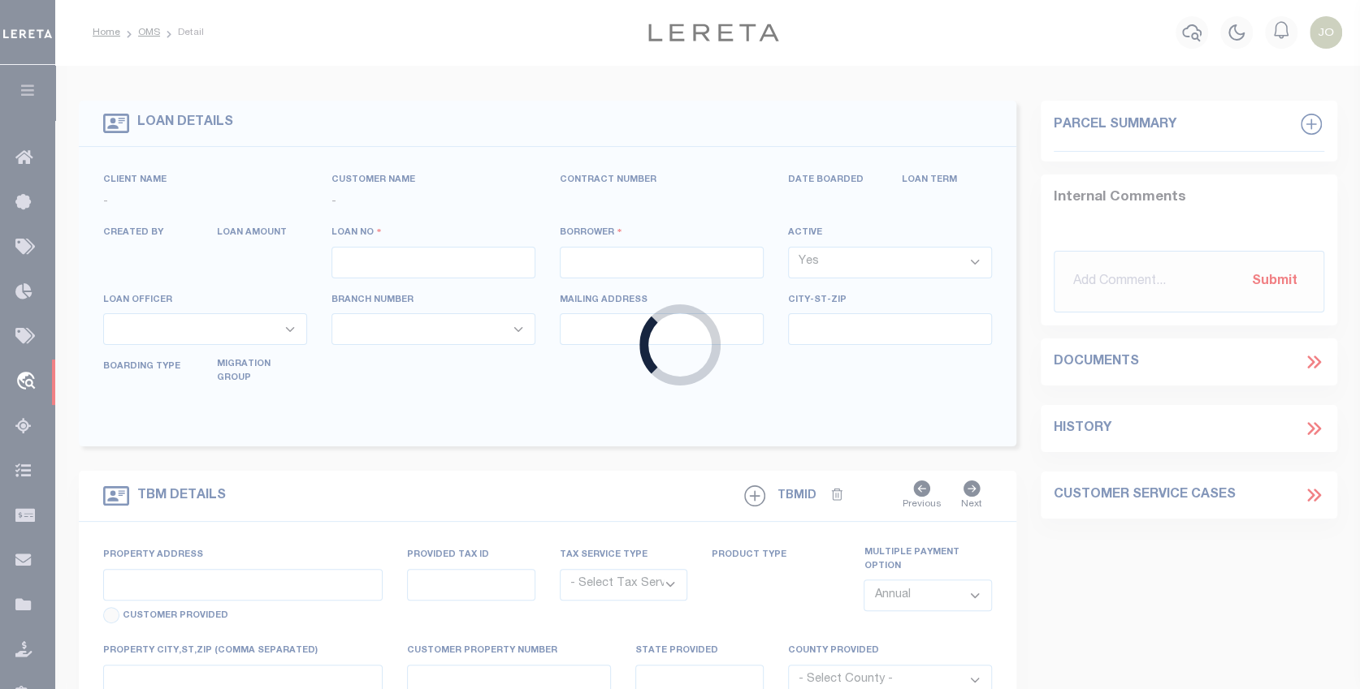
type input "10022603"
type input "[PERSON_NAME] LLC, A [US_STATE] LIMITED LIABILITY COMP"
select select
select select "400"
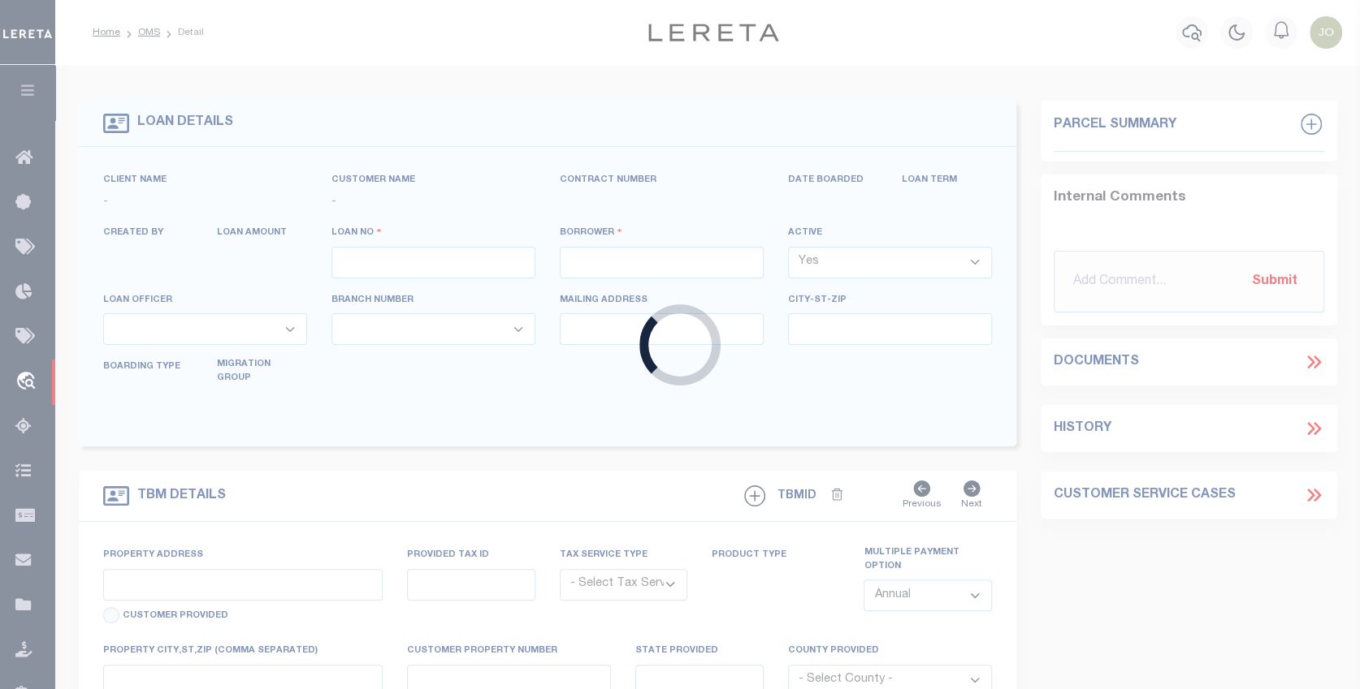
select select "Escrow"
type input "[STREET_ADDRESS][PERSON_NAME]"
select select
type input "[GEOGRAPHIC_DATA]"
type input "a0kUS00000Bow8v"
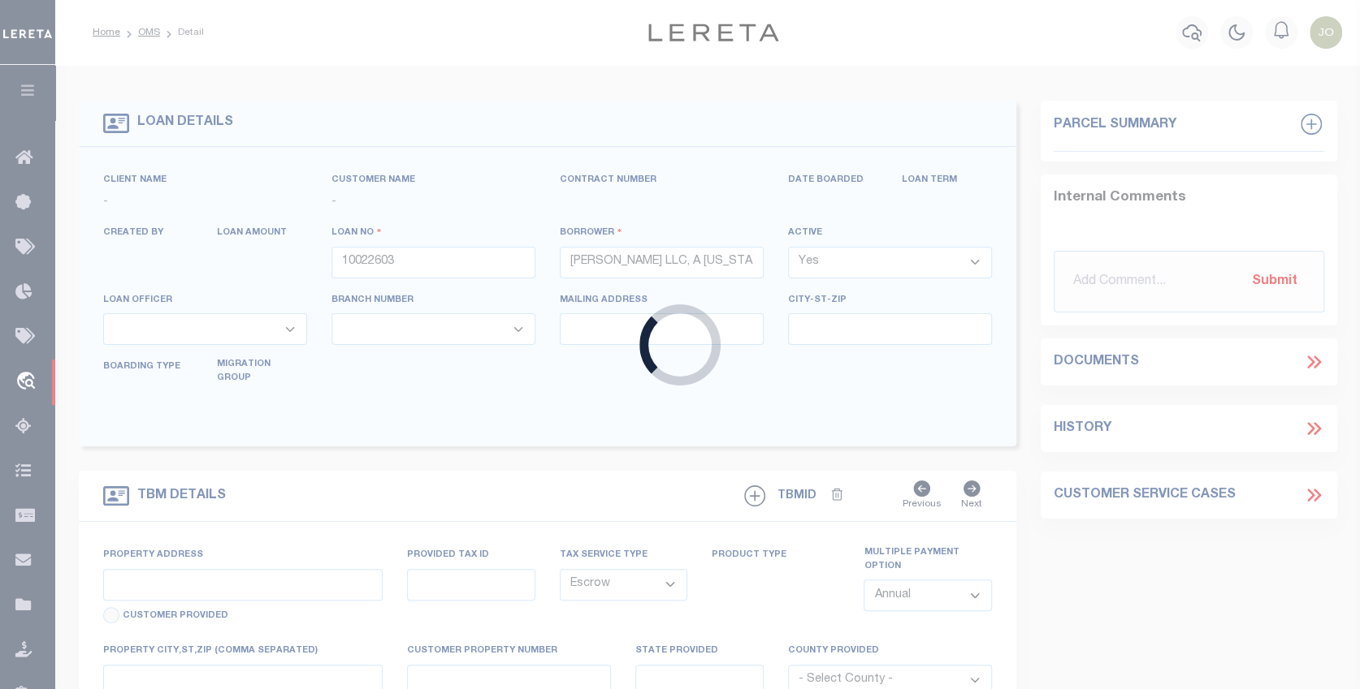
type input "NJ"
select select
select select "25067"
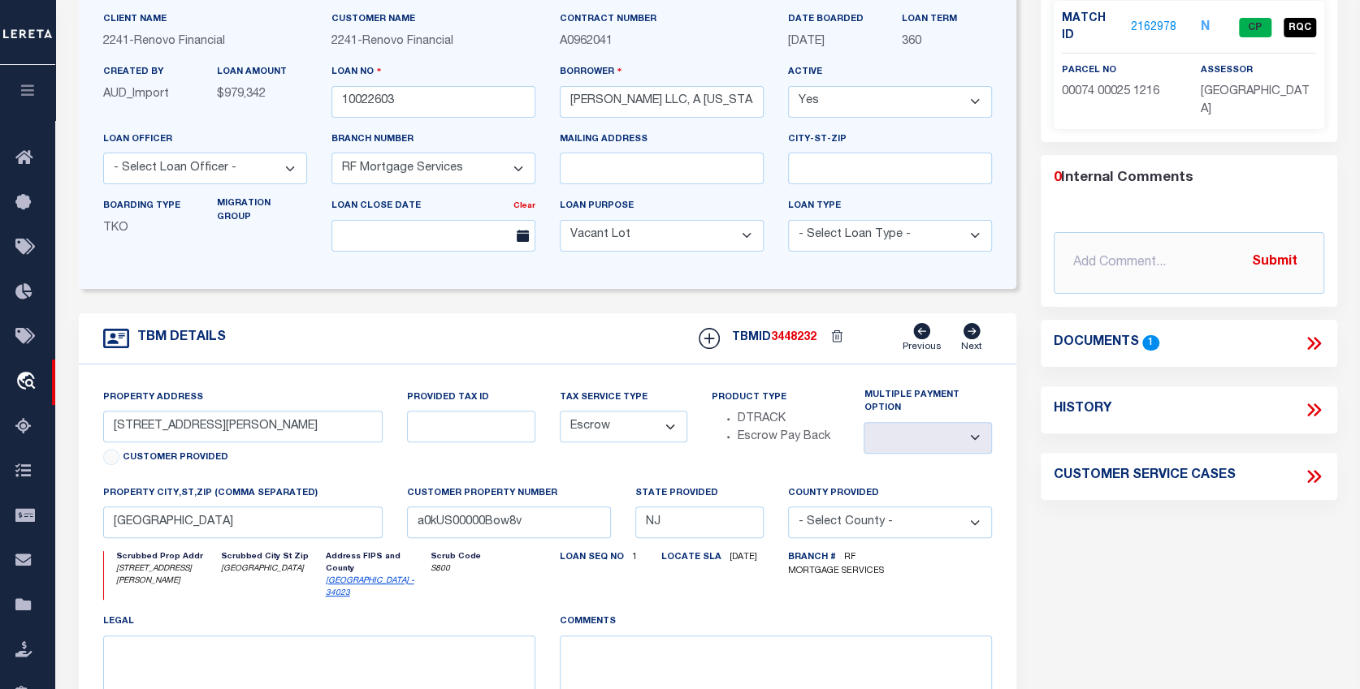
scroll to position [162, 0]
click at [1157, 18] on link "2162978" at bounding box center [1152, 26] width 45 height 17
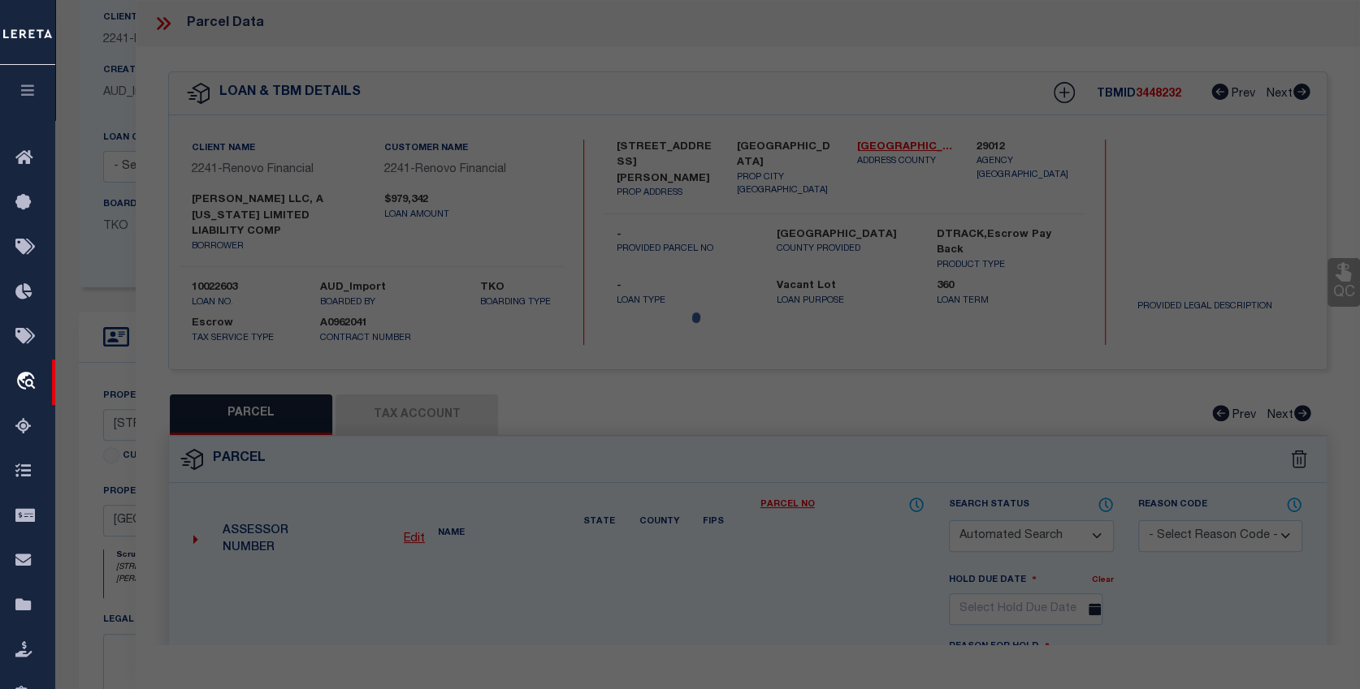
checkbox input "false"
select select "CP"
type input "[PERSON_NAME] LLC"
select select "AGW"
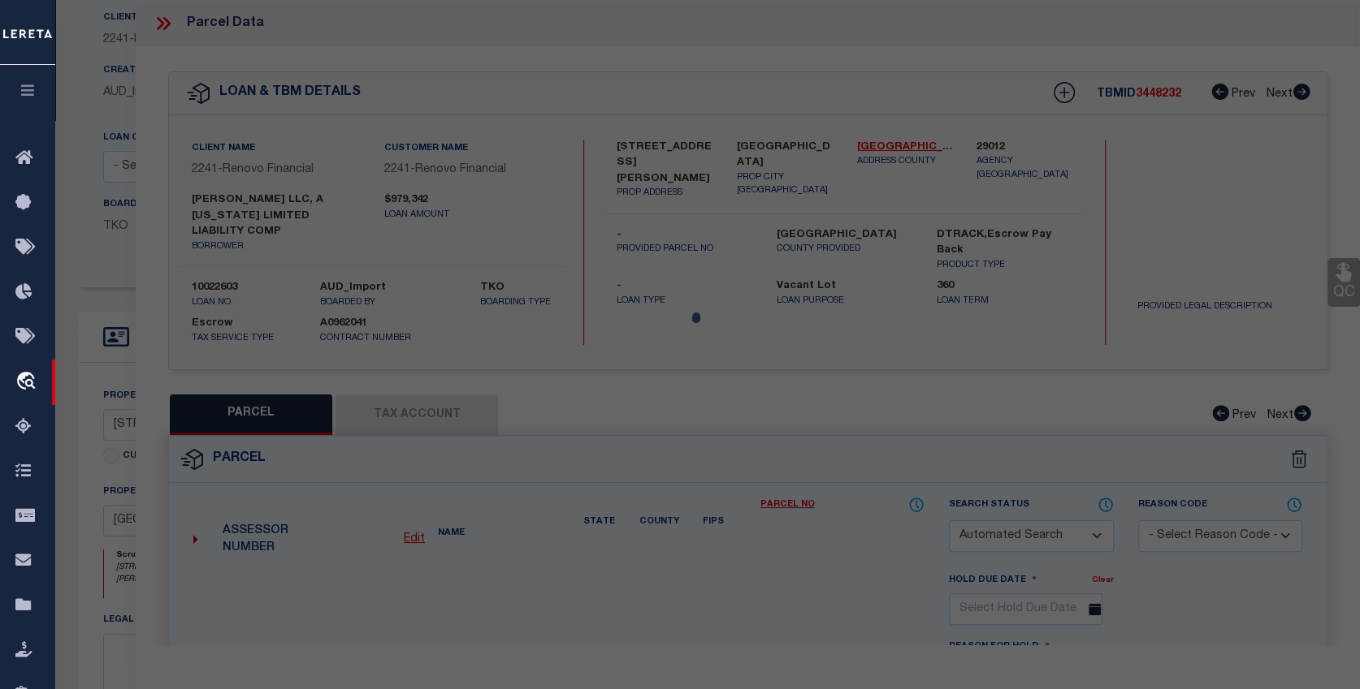
select select "ADD"
type input "[STREET_ADDRESS][PERSON_NAME]"
type input "[GEOGRAPHIC_DATA]"
type textarea "LOT:25 BLK:74 DIST:16 CITY/[GEOGRAPHIC_DATA]/TWP:[GEOGRAPHIC_DATA] MAP REF:TAX …"
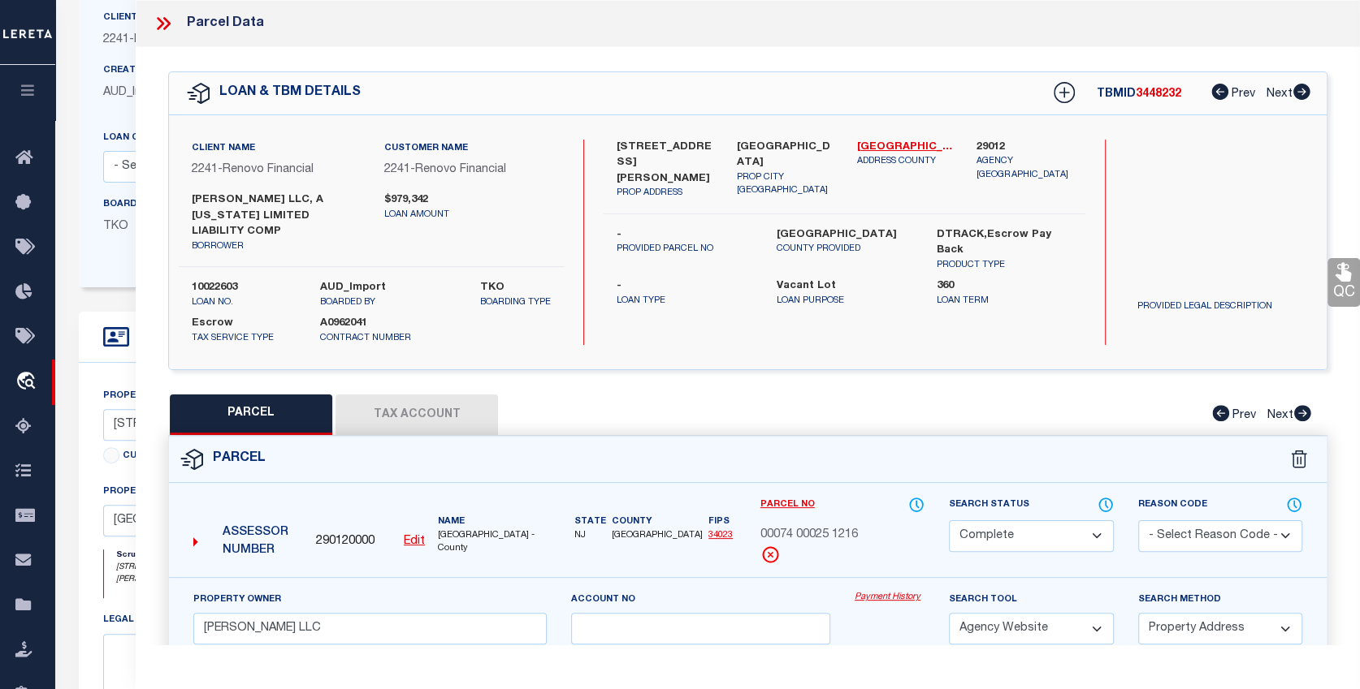
click at [474, 409] on button "Tax Account" at bounding box center [416, 415] width 162 height 41
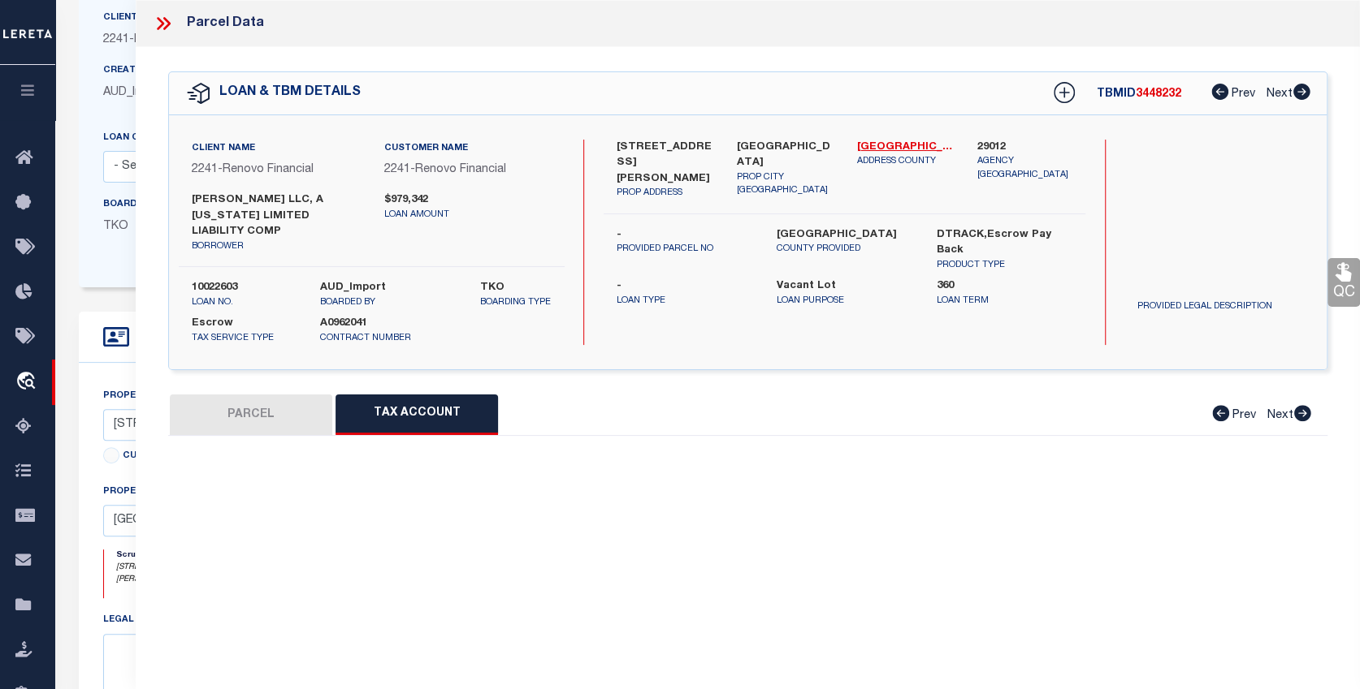
select select "100"
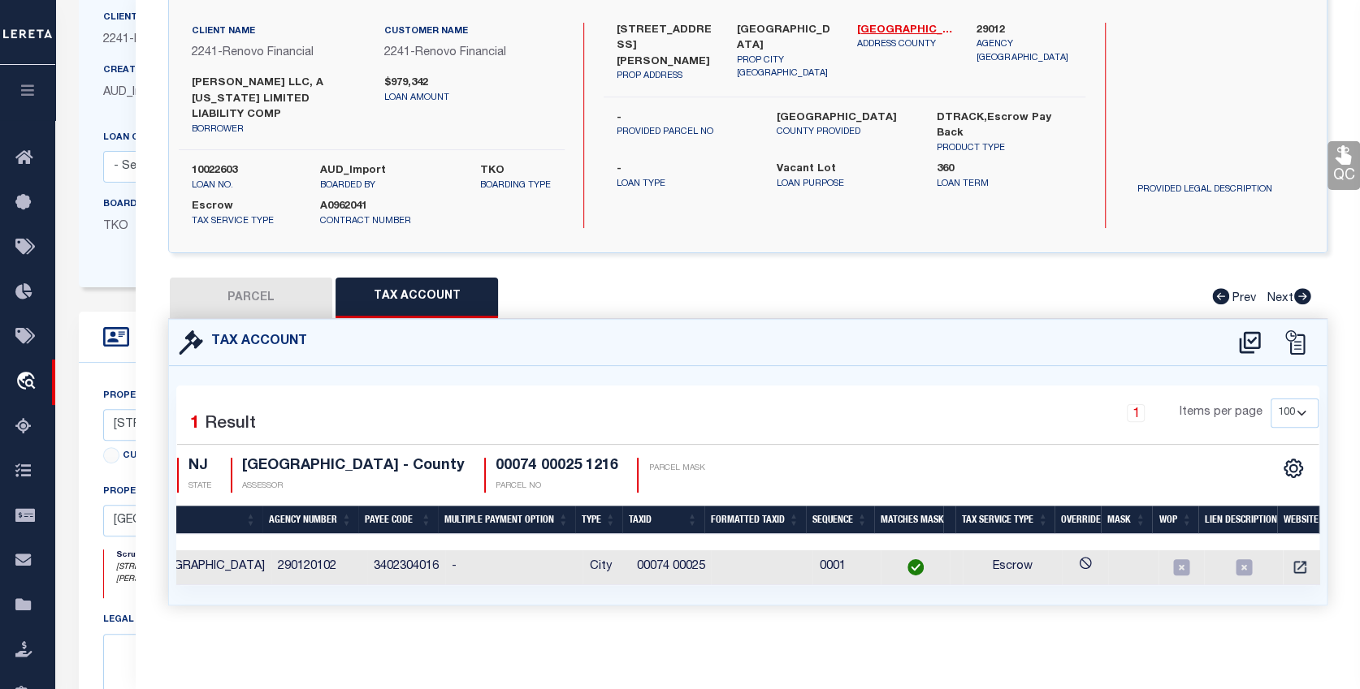
scroll to position [0, 133]
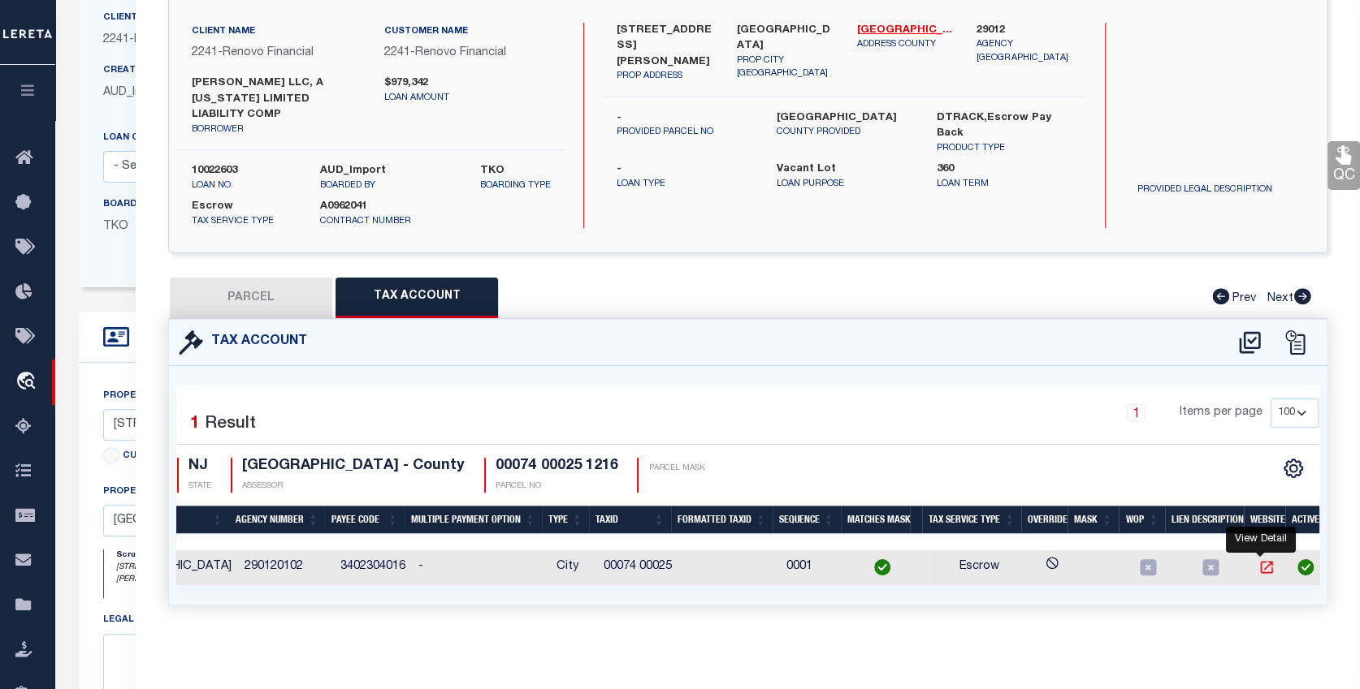
click at [1258, 560] on icon "" at bounding box center [1266, 568] width 16 height 16
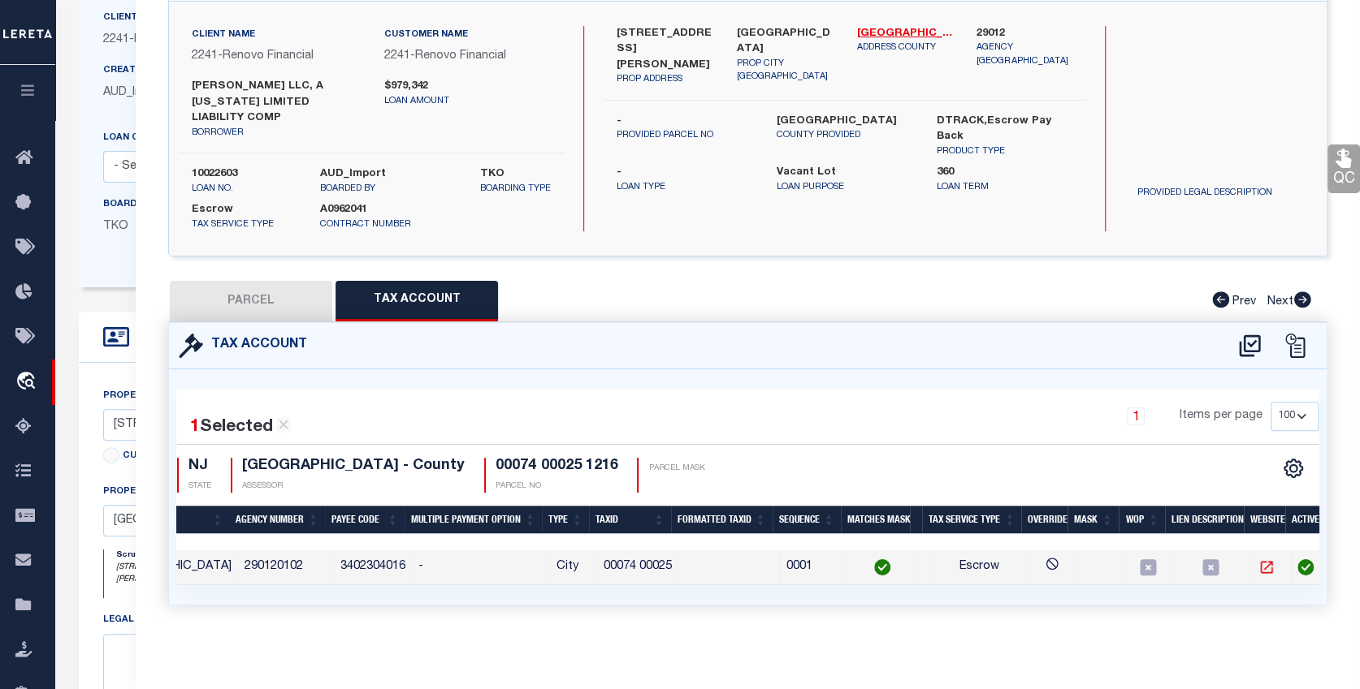
scroll to position [122, 0]
